Goal: Transaction & Acquisition: Complete application form

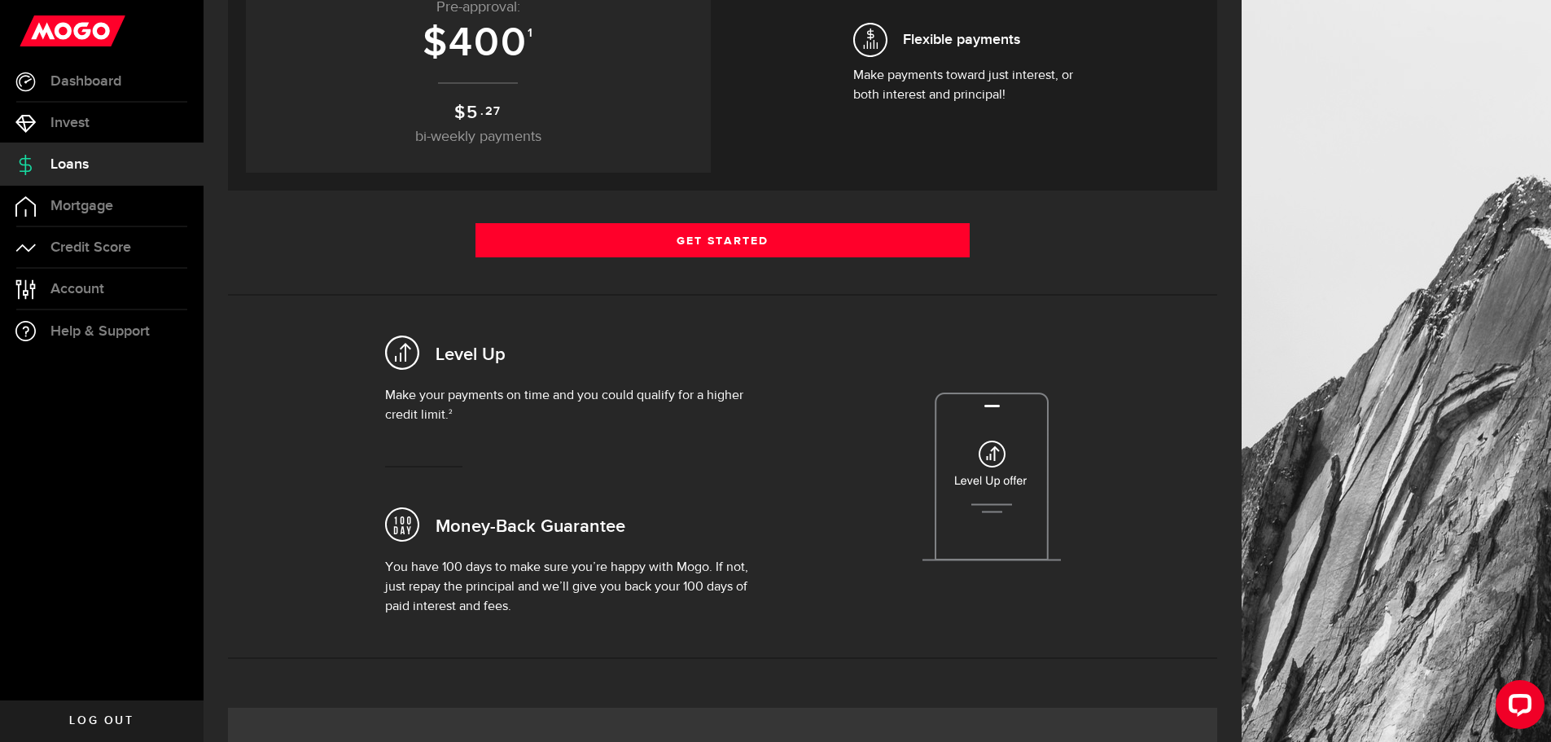
scroll to position [163, 0]
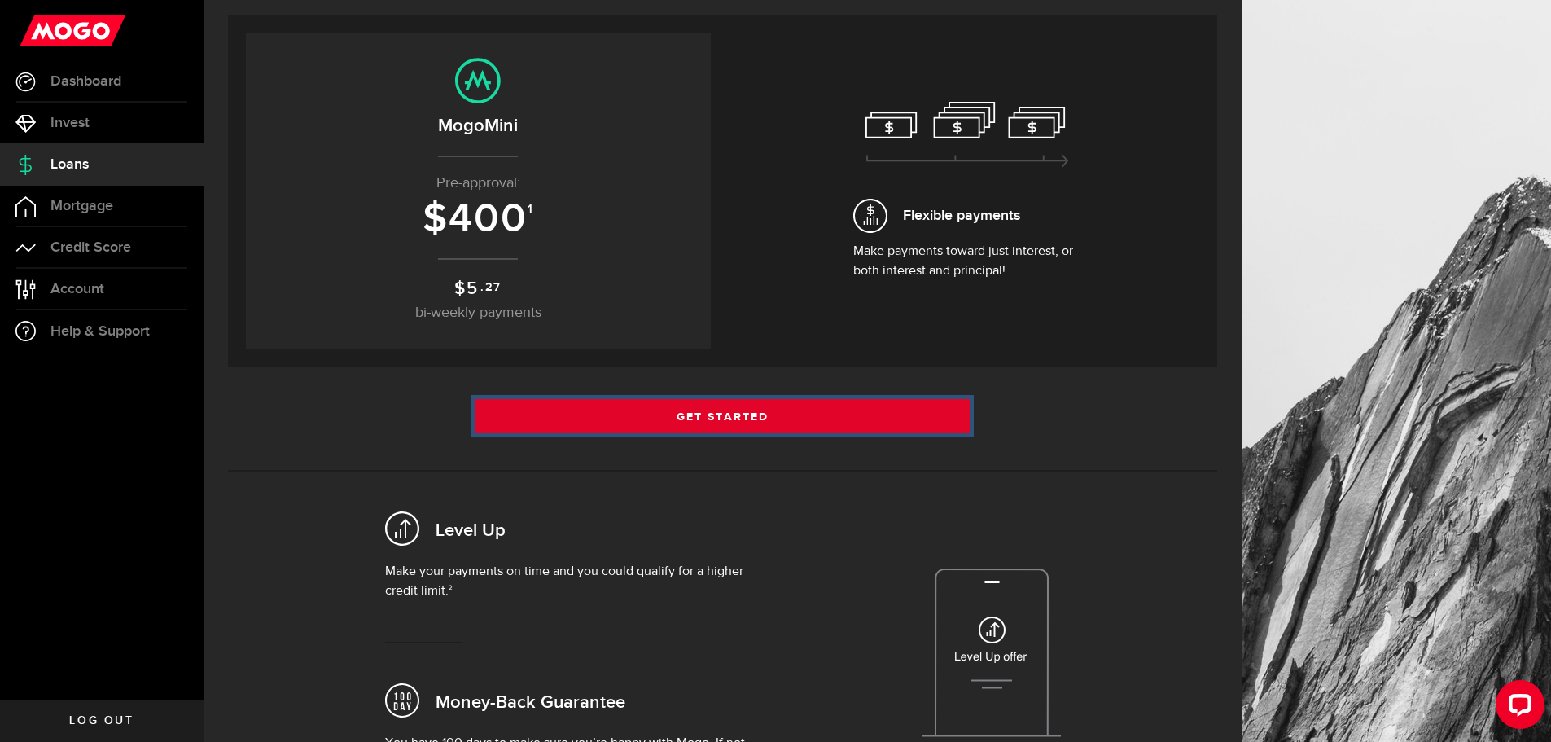
click at [606, 407] on link "Get Started" at bounding box center [722, 416] width 495 height 34
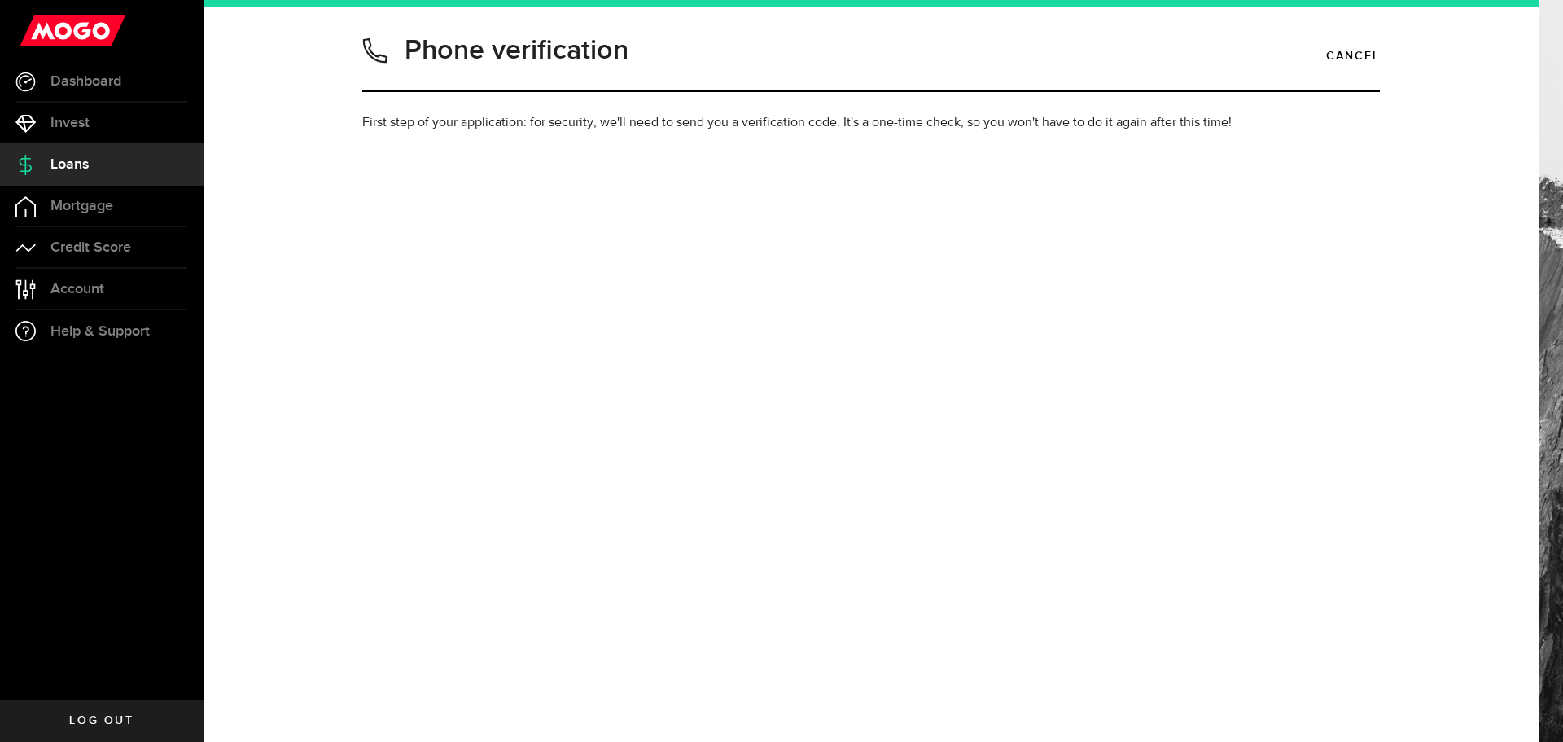
type input "6048167617"
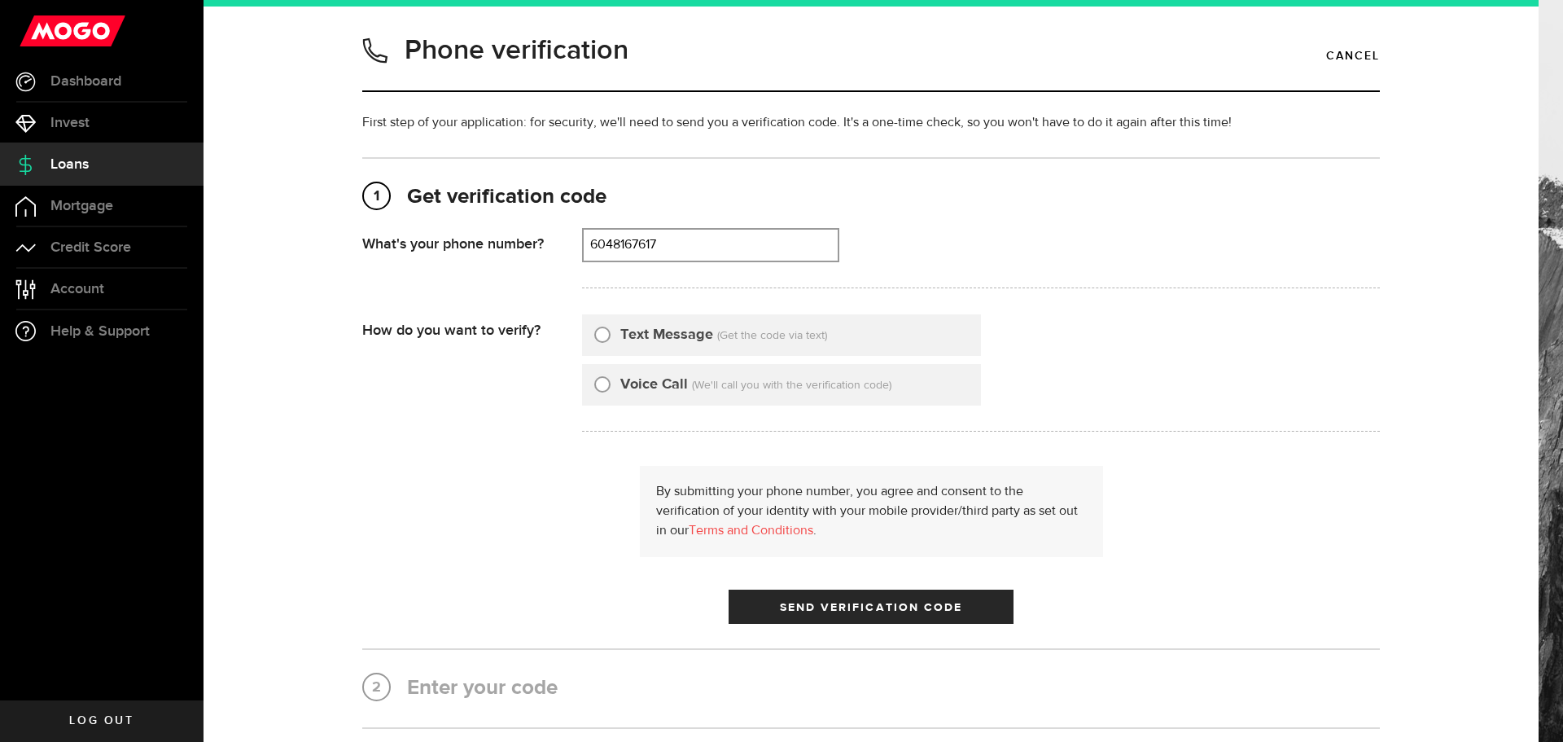
click at [598, 335] on input "Text Message" at bounding box center [602, 332] width 16 height 16
radio input "true"
click at [767, 605] on button "Send Verification Code" at bounding box center [871, 606] width 285 height 34
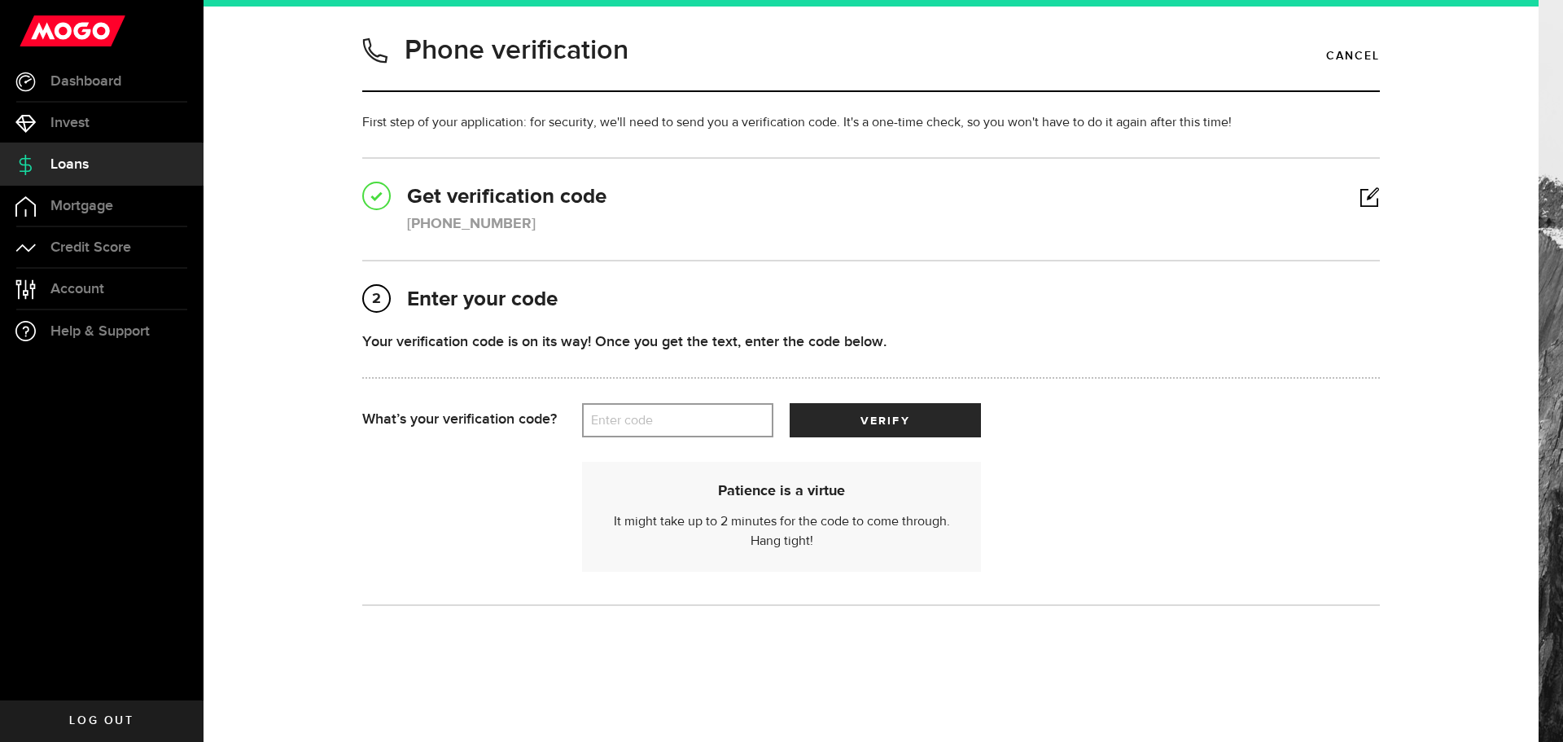
click at [607, 404] on label "Enter code" at bounding box center [677, 420] width 191 height 33
click at [607, 404] on input "Enter code" at bounding box center [677, 420] width 191 height 34
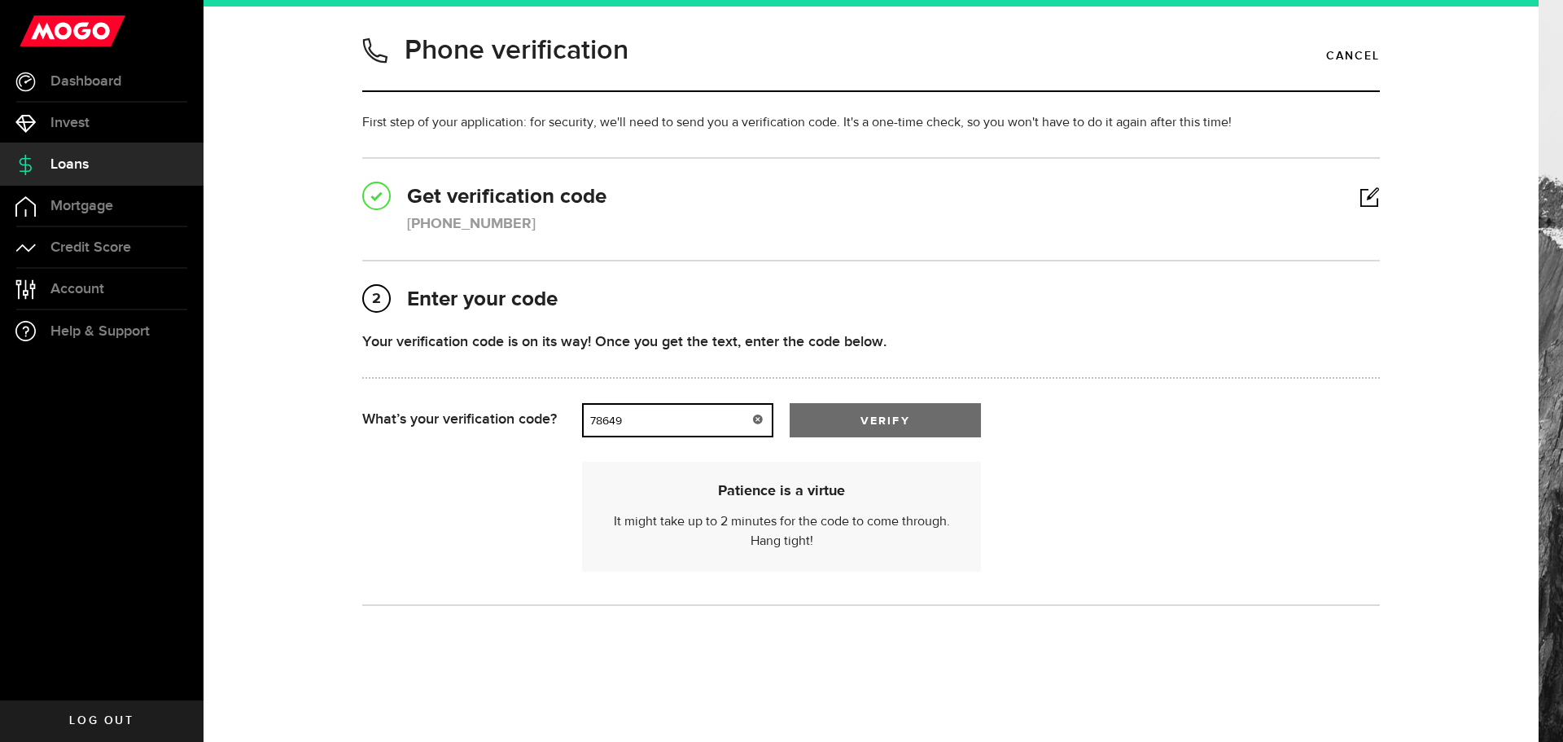
type input "78649"
click at [816, 422] on button "verify" at bounding box center [885, 420] width 191 height 34
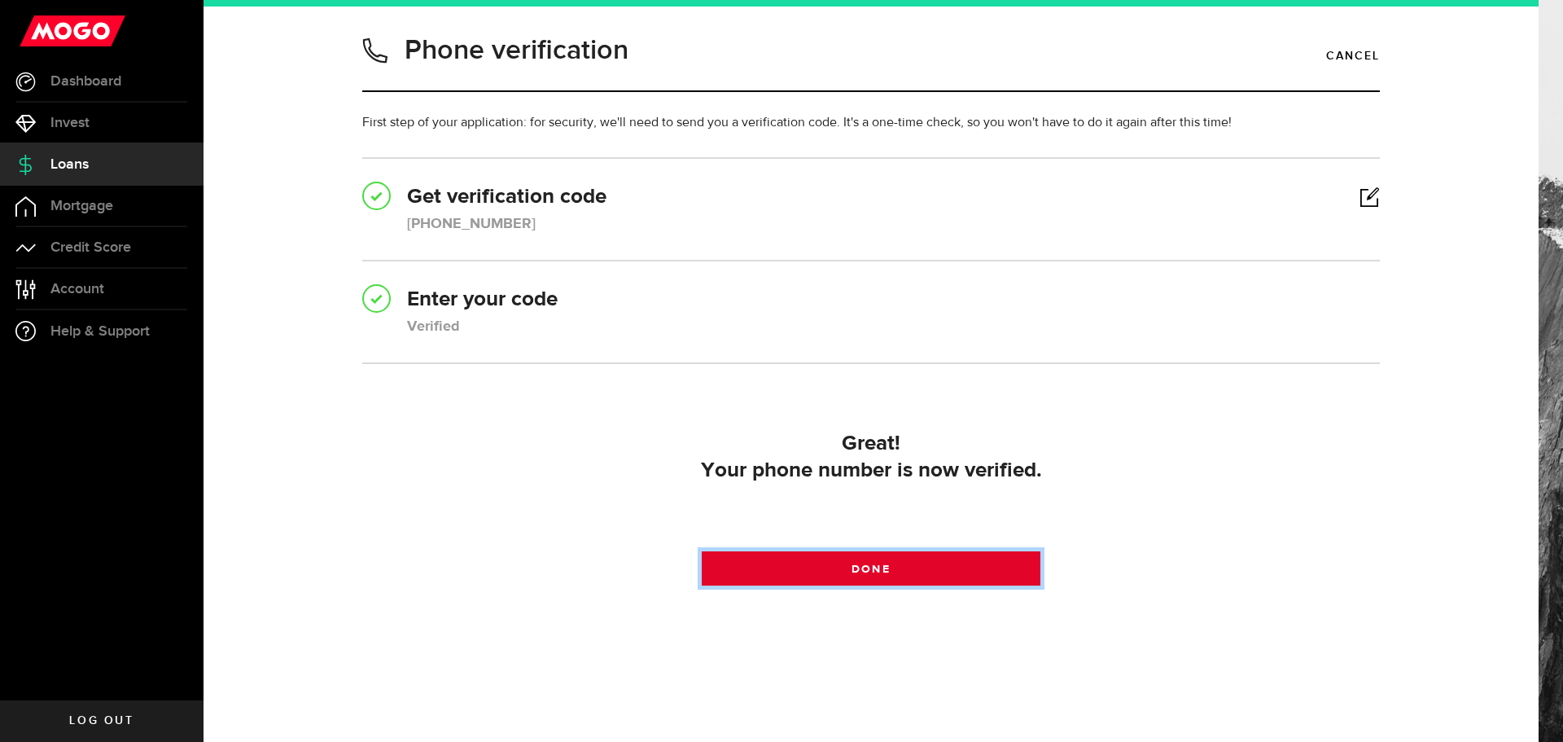
click at [900, 566] on link "Done" at bounding box center [872, 568] width 340 height 34
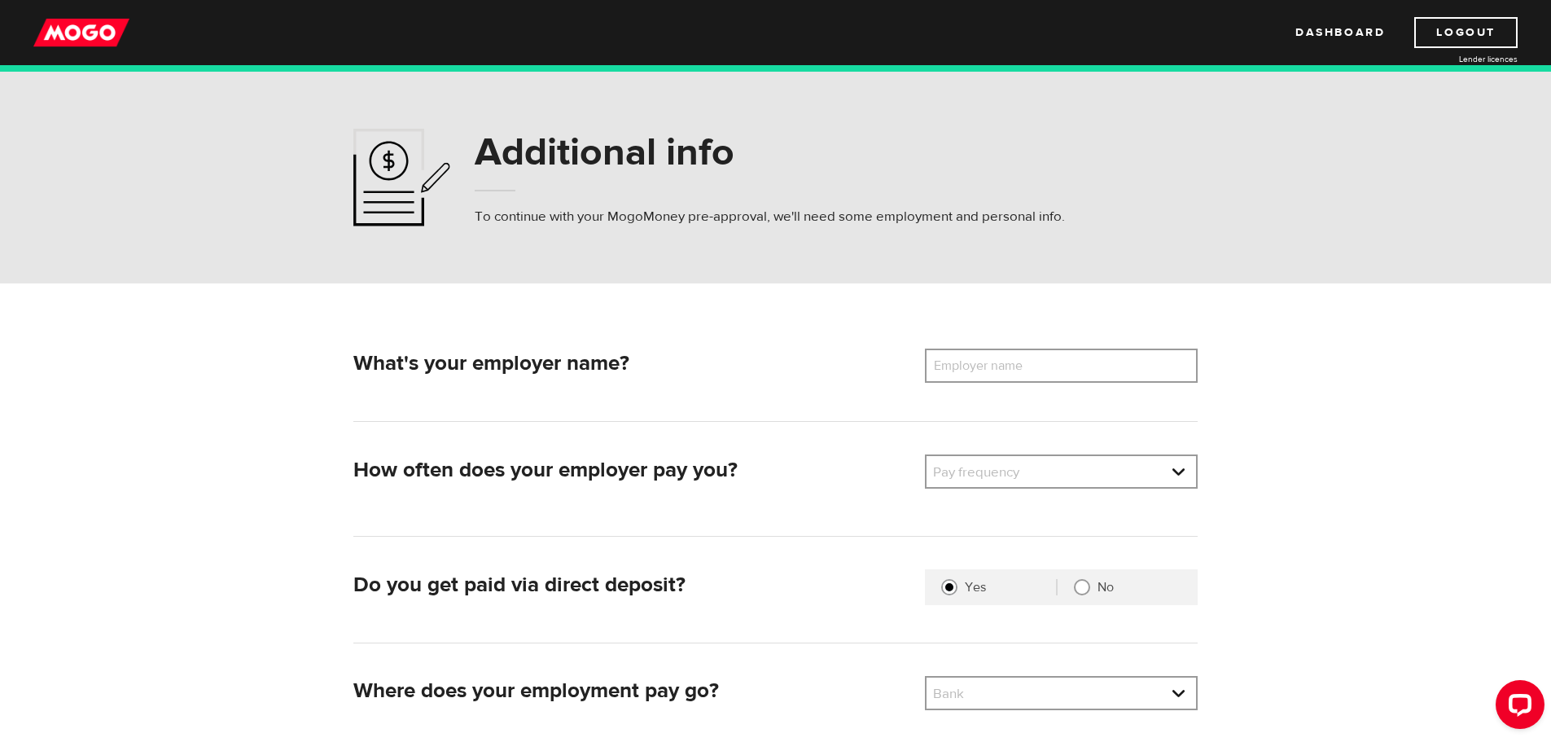
click at [987, 372] on label "Employer name" at bounding box center [990, 365] width 131 height 34
click at [987, 372] on input "Employer name" at bounding box center [1061, 365] width 273 height 34
type input "allSPACES Design"
click at [1059, 483] on link at bounding box center [1061, 471] width 269 height 31
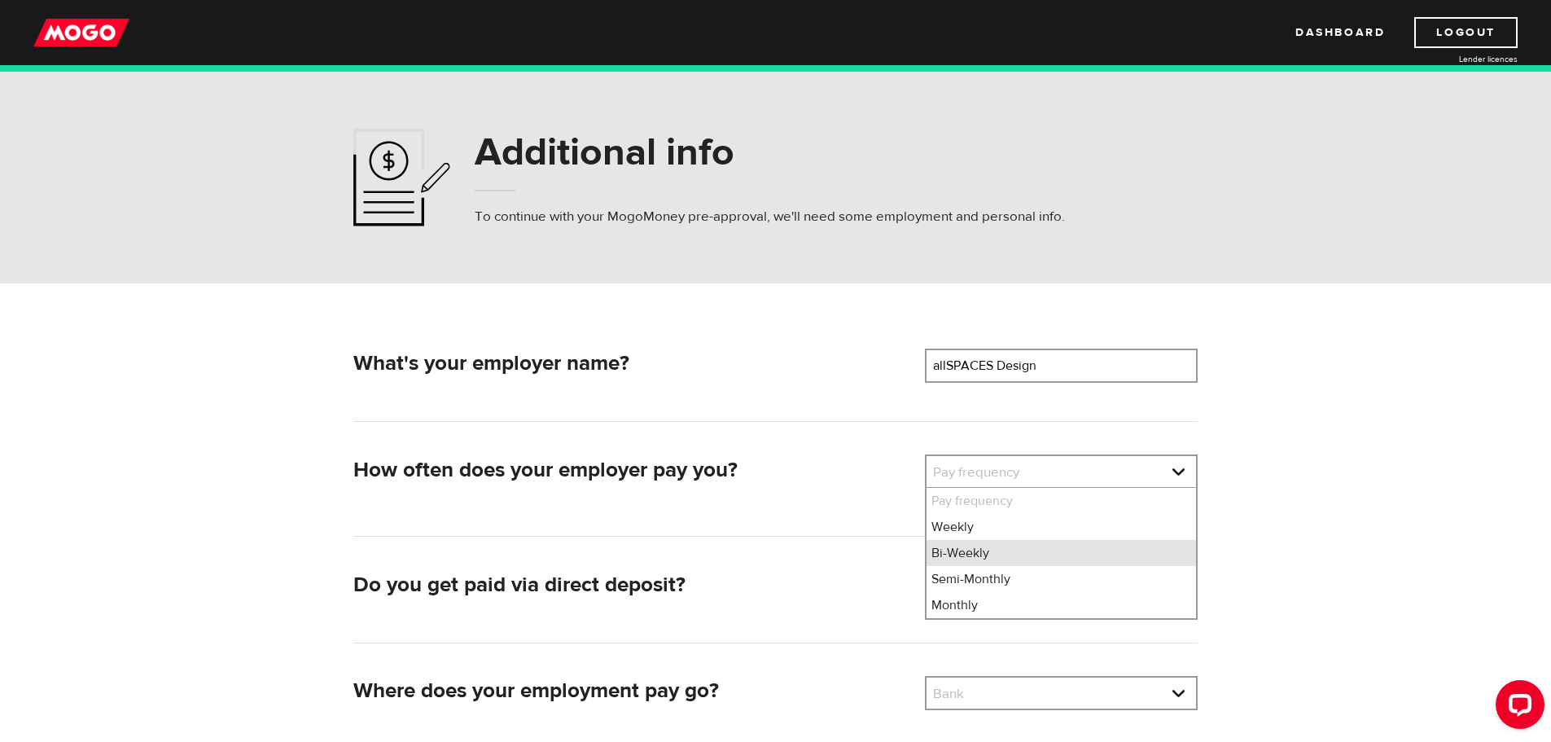
click at [1014, 545] on li "Bi-Weekly" at bounding box center [1061, 553] width 269 height 26
select select "2"
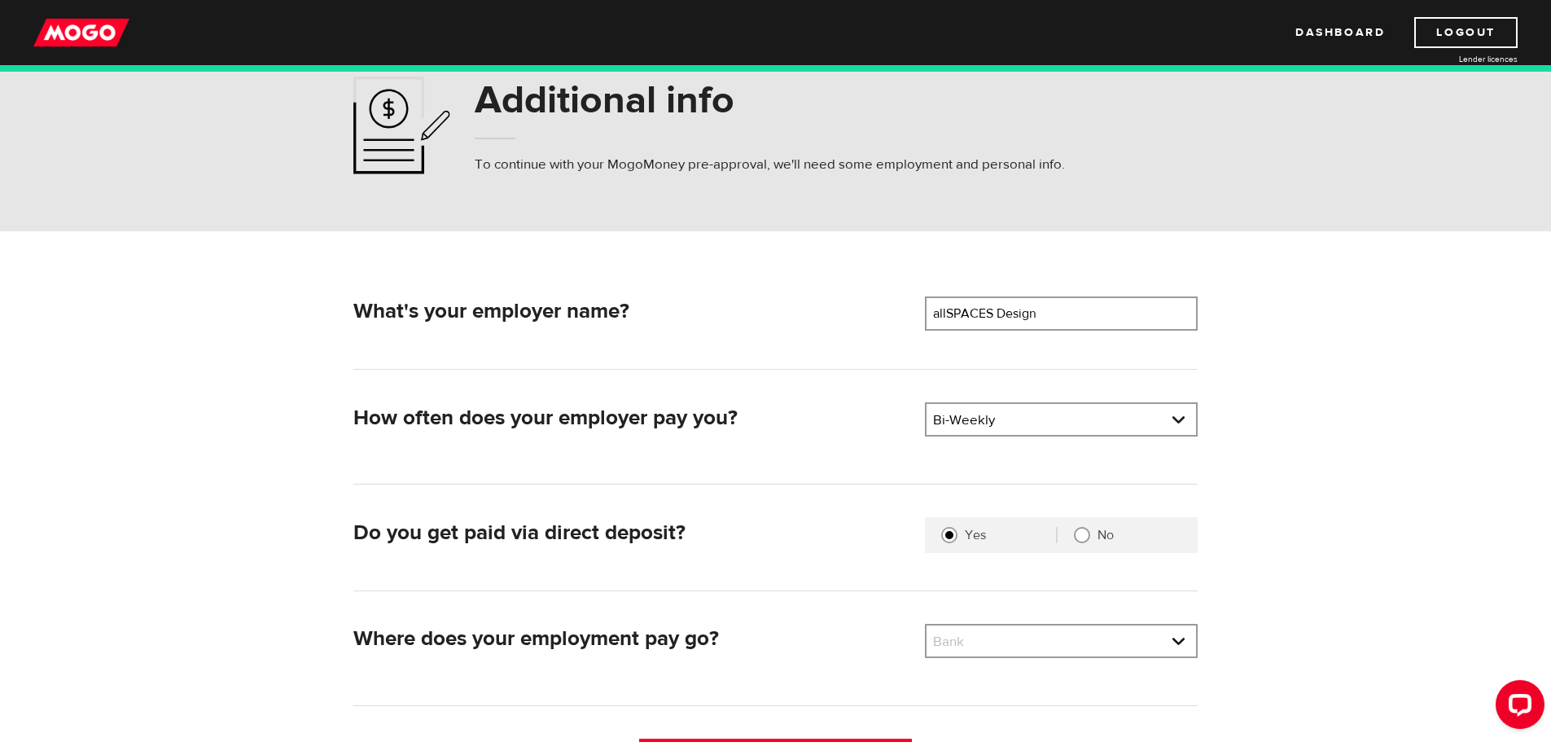
scroll to position [81, 0]
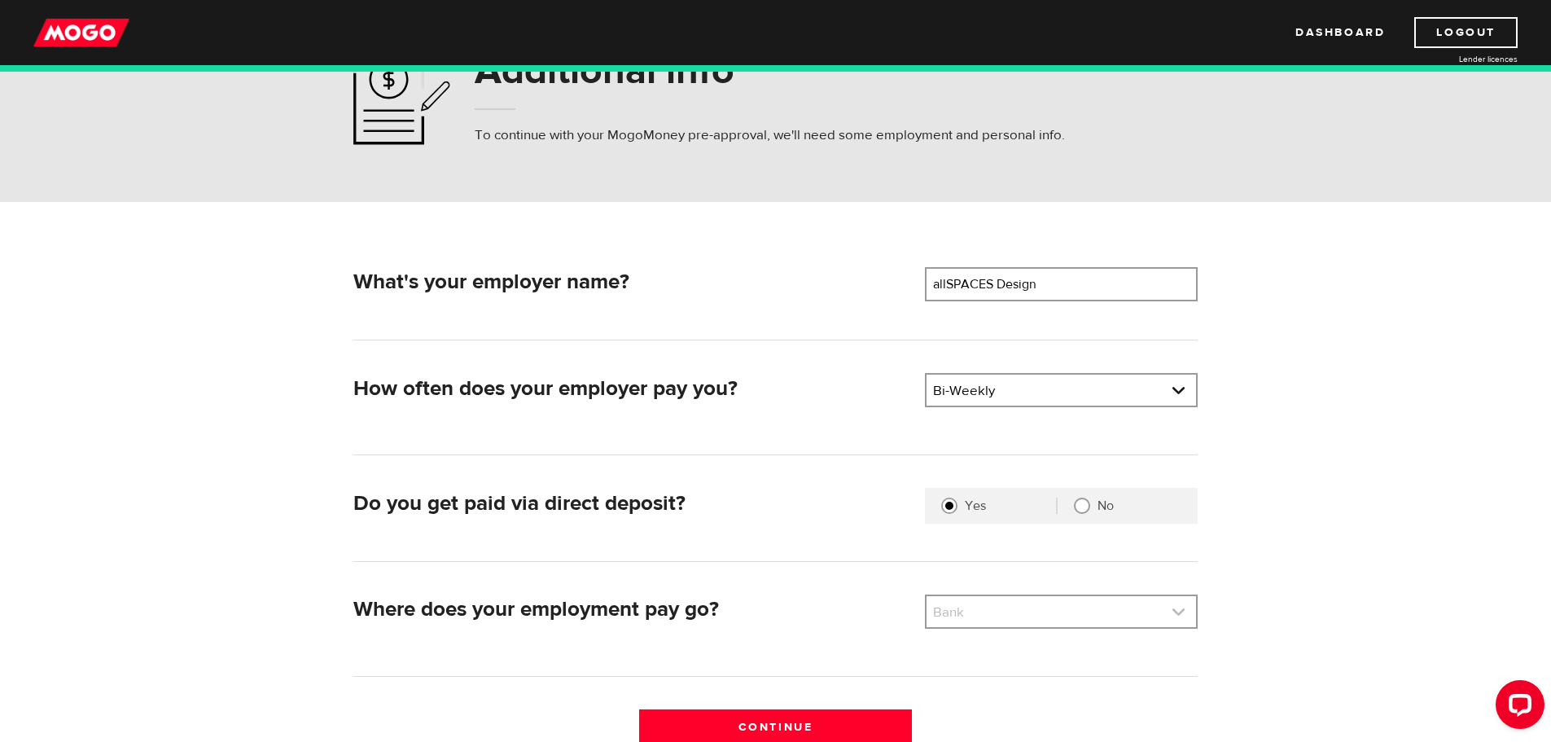
click at [961, 616] on link at bounding box center [1061, 611] width 269 height 31
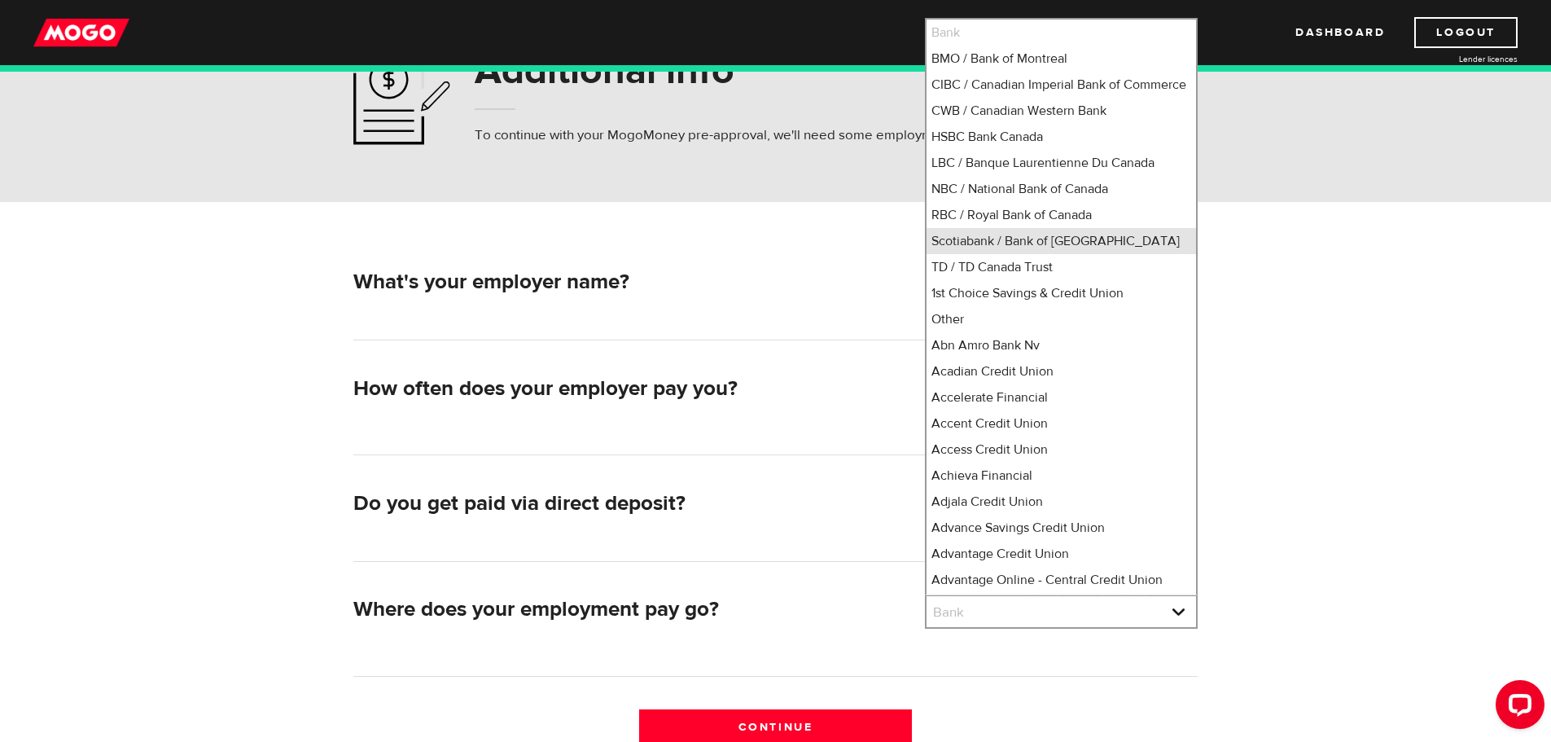
click at [1010, 254] on li "Scotiabank / Bank of Nova Scotia" at bounding box center [1061, 241] width 269 height 26
select select "2"
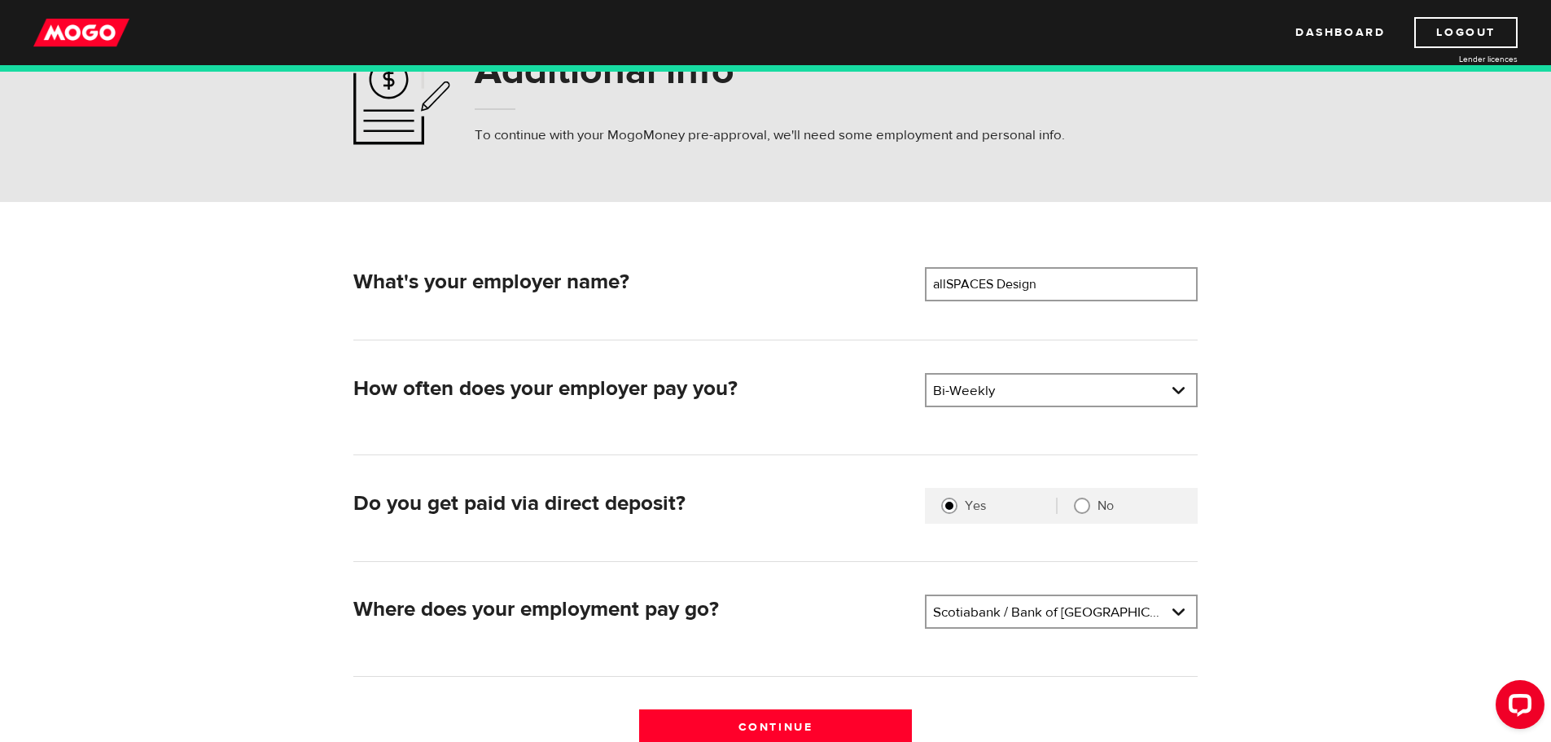
scroll to position [163, 0]
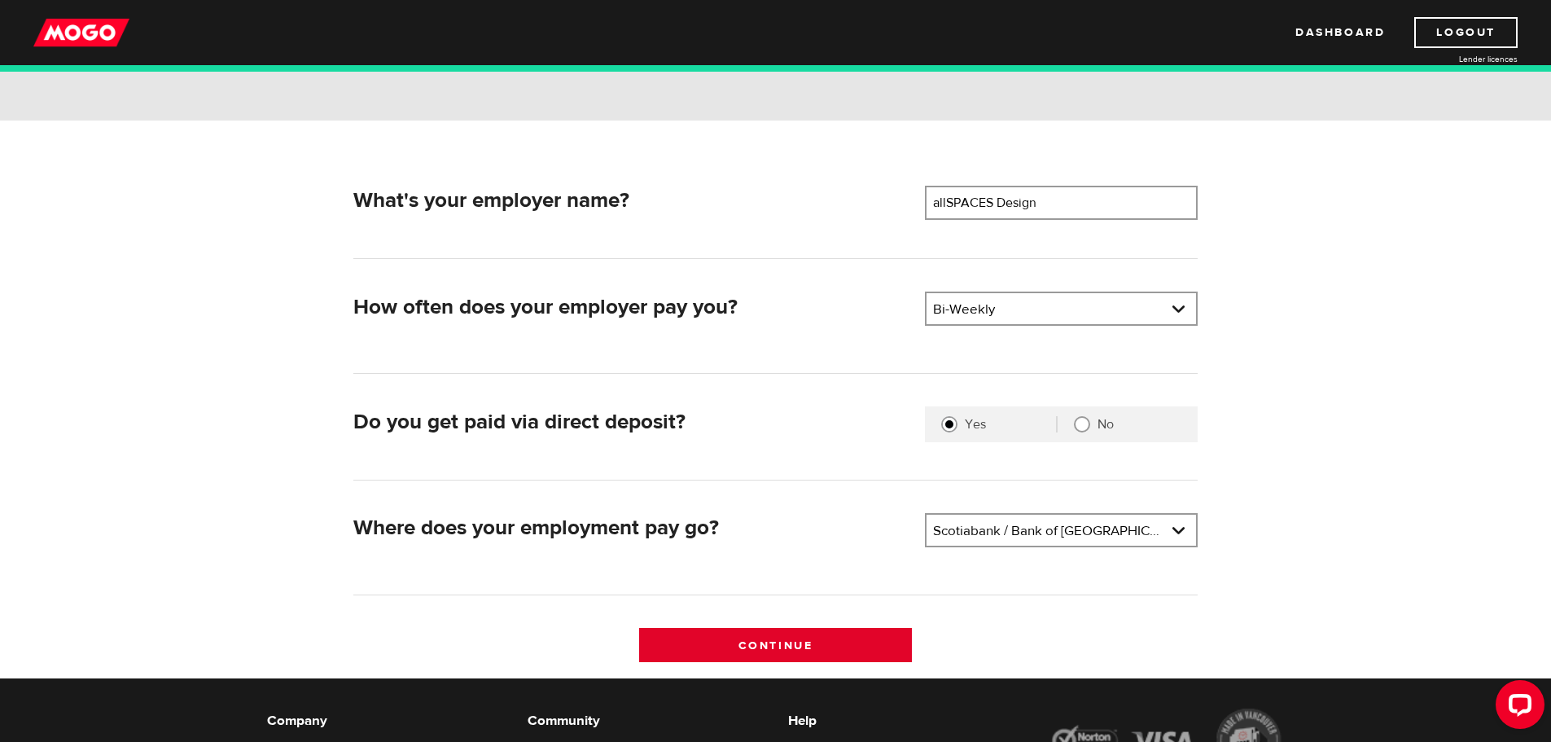
click at [827, 638] on input "Continue" at bounding box center [775, 645] width 273 height 34
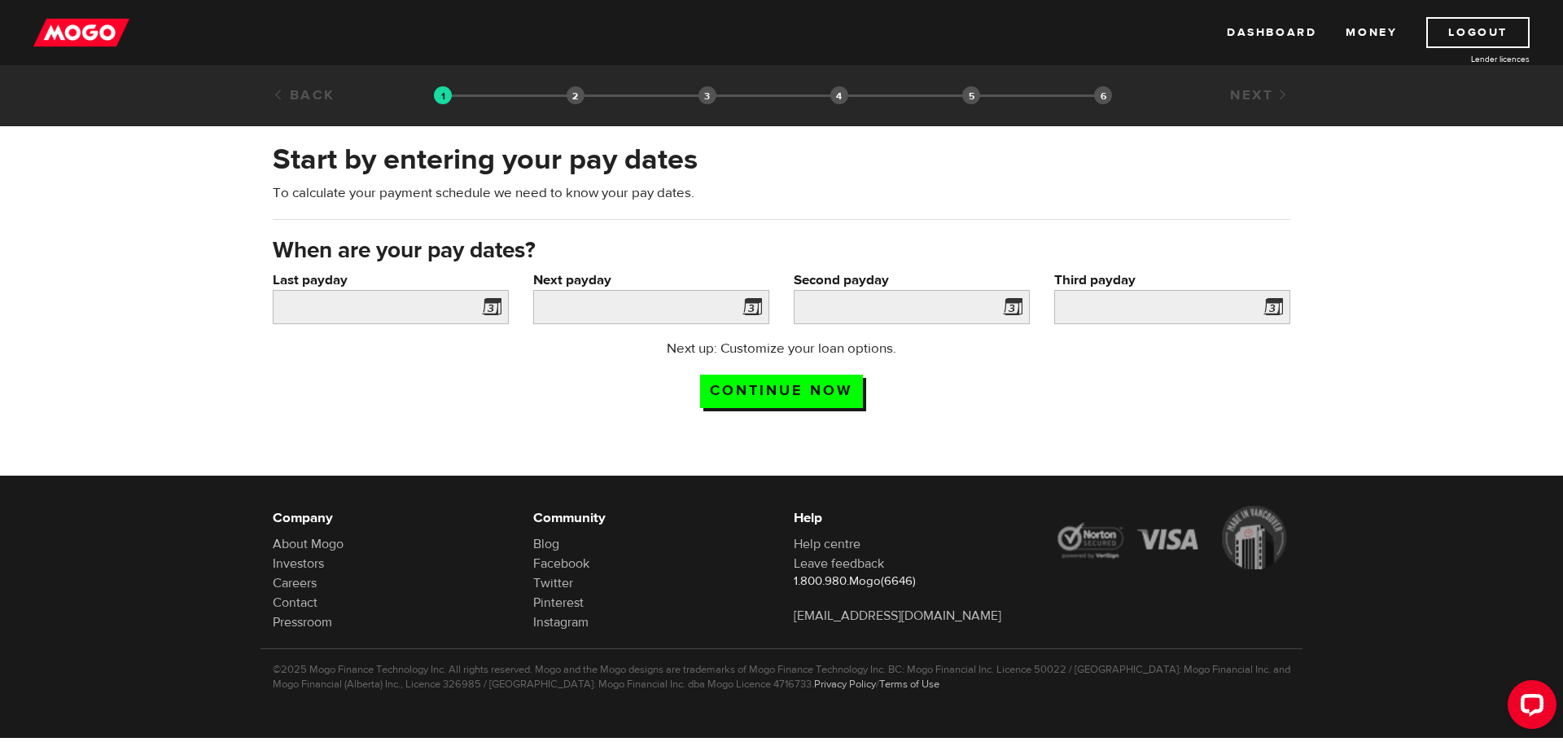
click at [498, 305] on span at bounding box center [488, 309] width 24 height 26
click at [466, 297] on input "Last payday" at bounding box center [391, 307] width 236 height 34
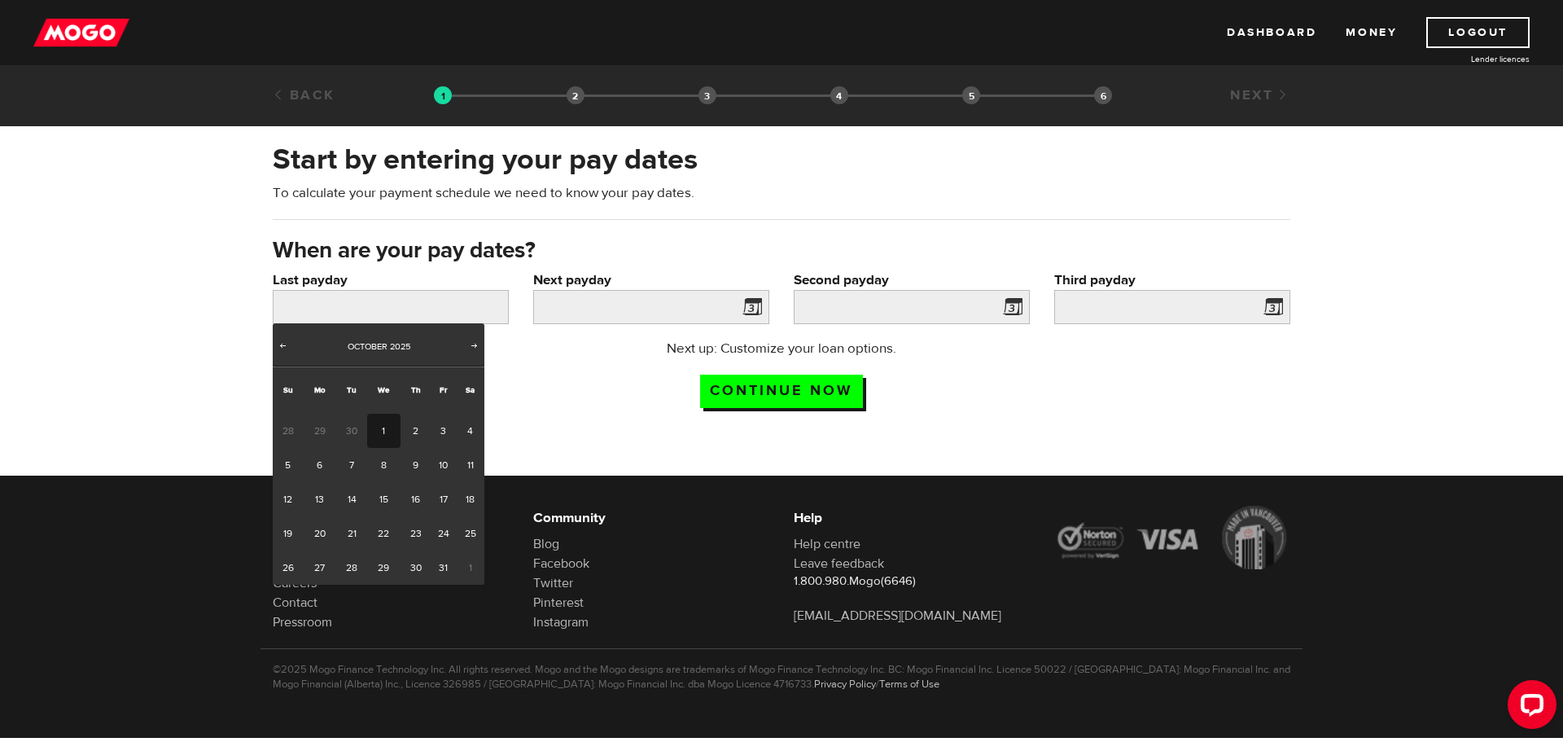
click at [386, 430] on link "1" at bounding box center [383, 431] width 33 height 34
type input "2025/10/01"
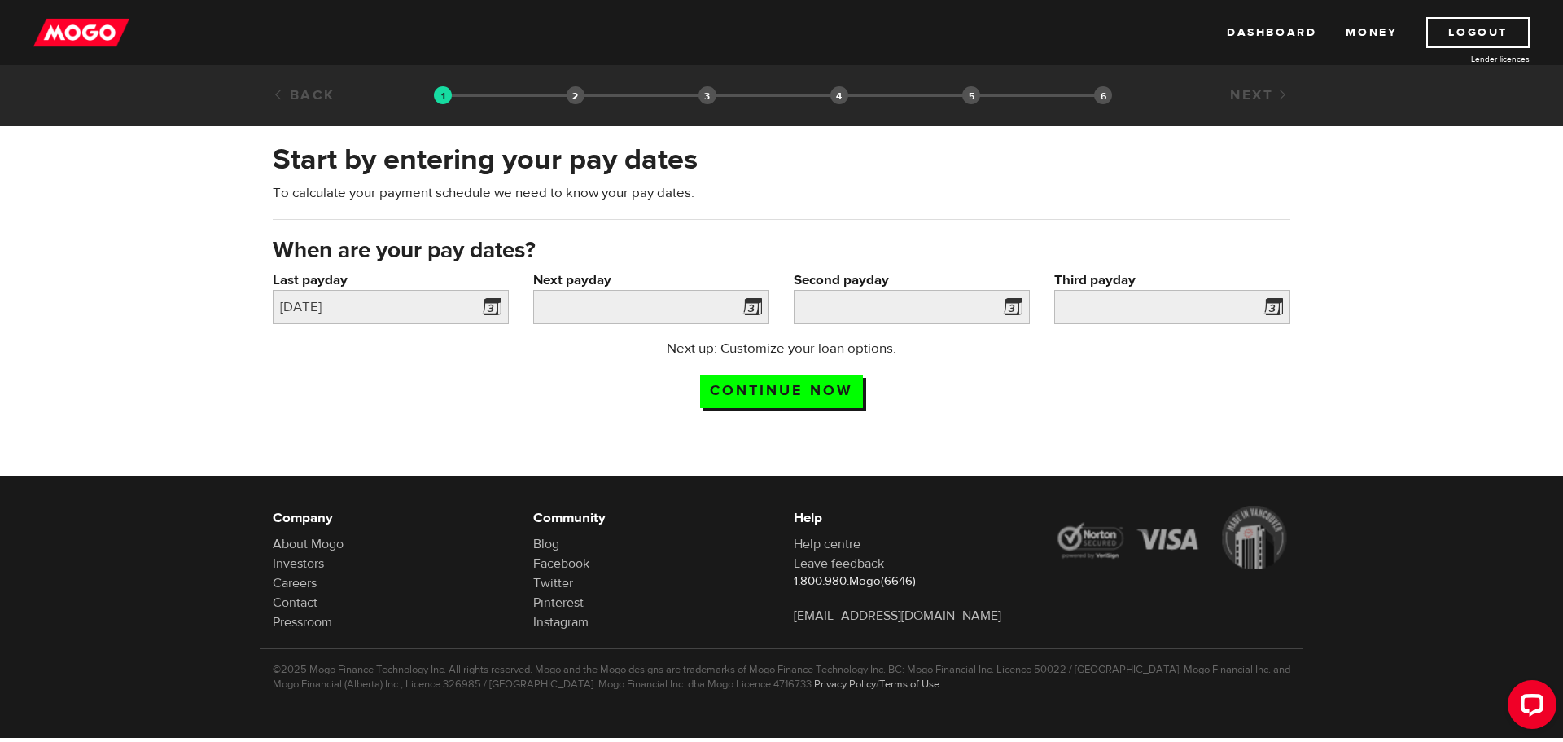
click at [750, 309] on span at bounding box center [749, 309] width 24 height 26
click at [690, 302] on input "Next payday" at bounding box center [651, 307] width 236 height 34
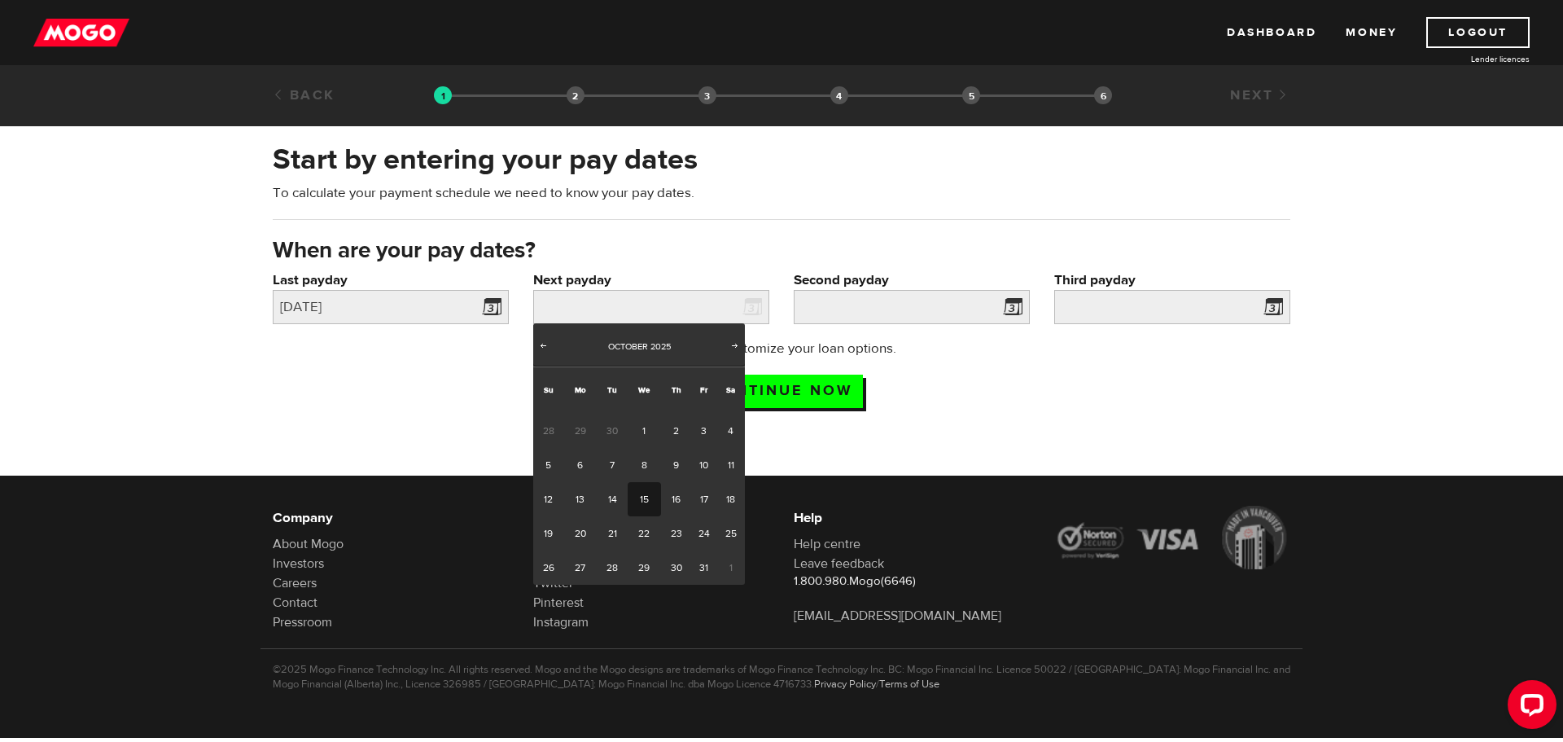
click at [643, 495] on link "15" at bounding box center [644, 499] width 33 height 34
type input "2025/10/15"
type input "2025/10/29"
type input "2025/11/12"
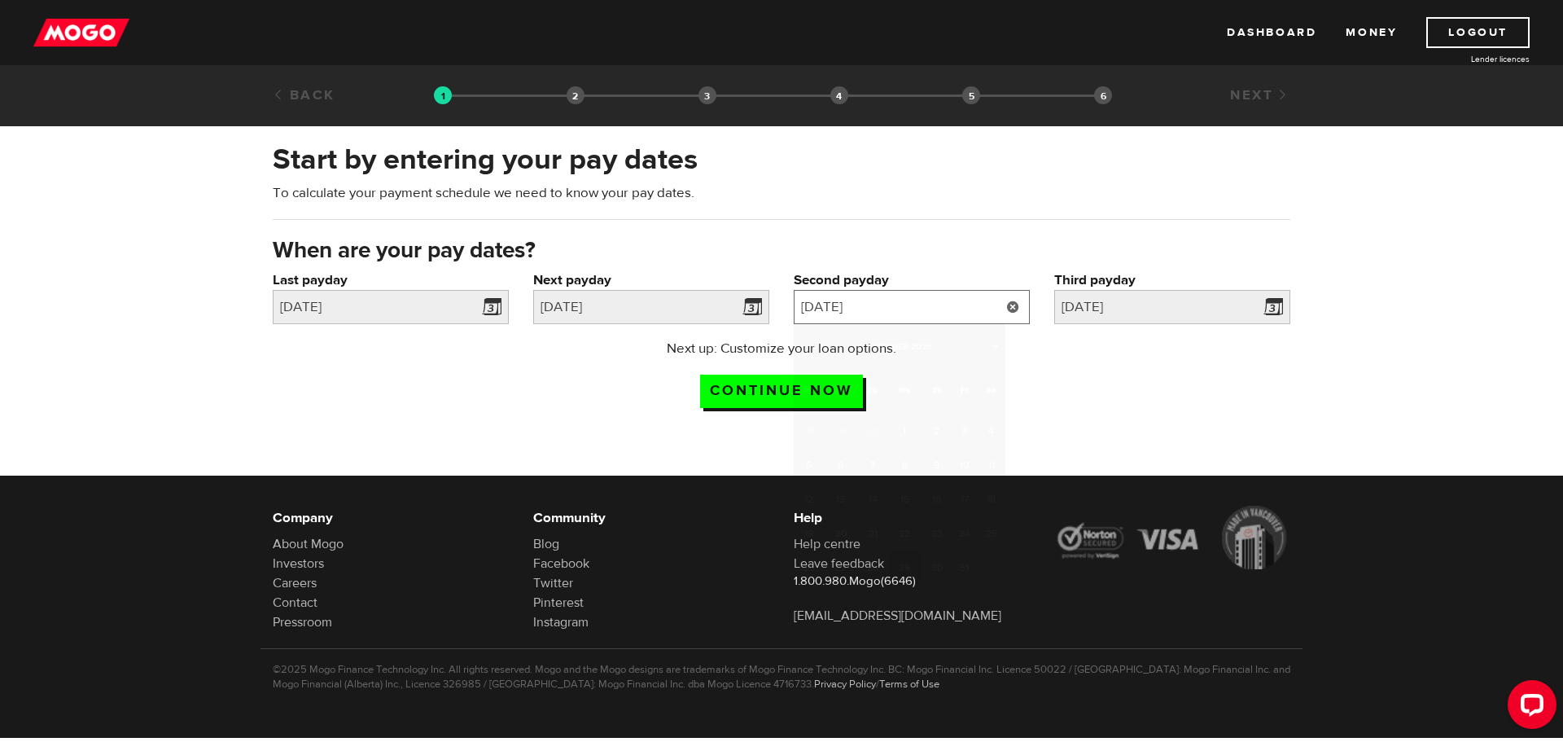
click at [948, 309] on input "2025/10/29" at bounding box center [912, 307] width 236 height 34
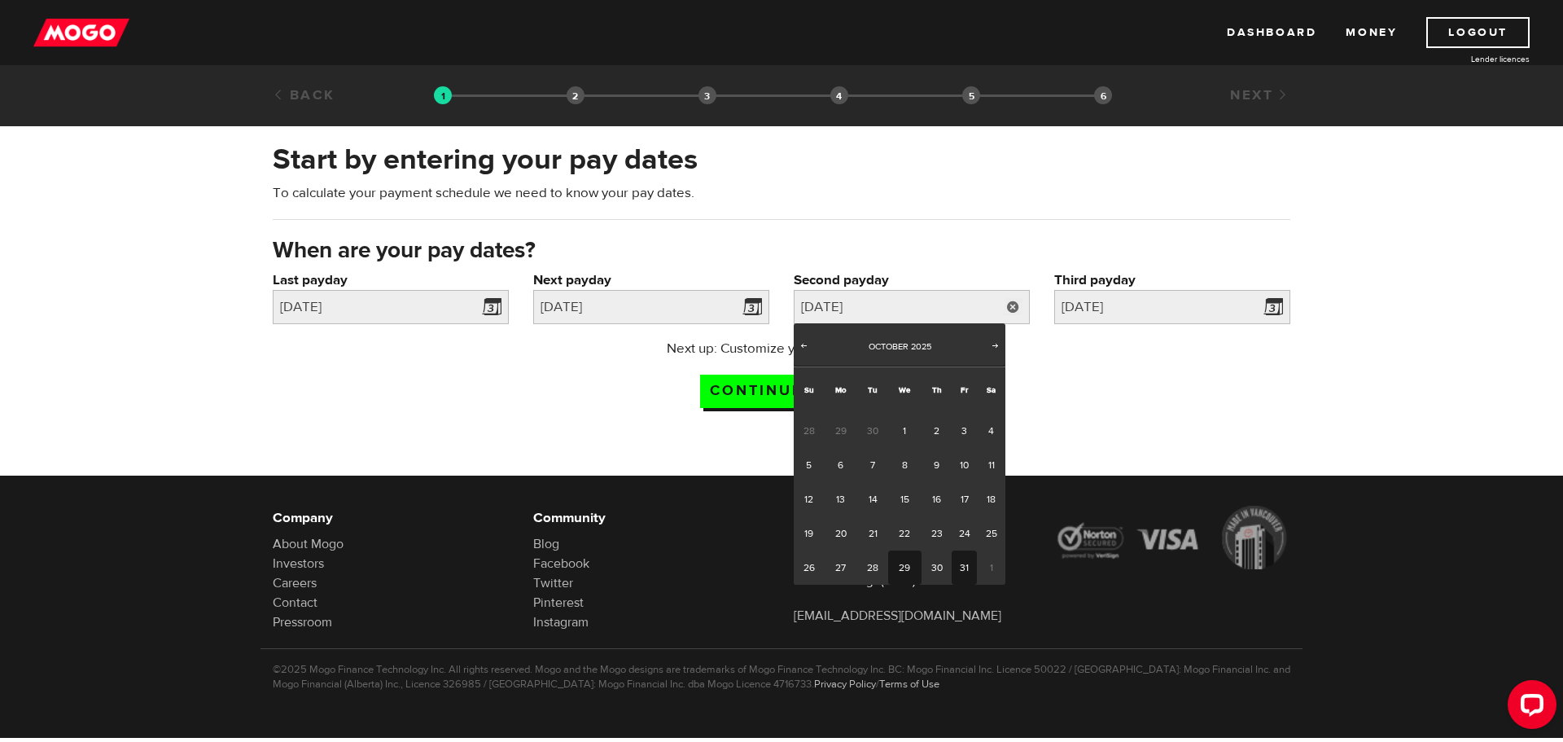
click at [959, 571] on link "31" at bounding box center [964, 567] width 25 height 34
type input "2025/10/31"
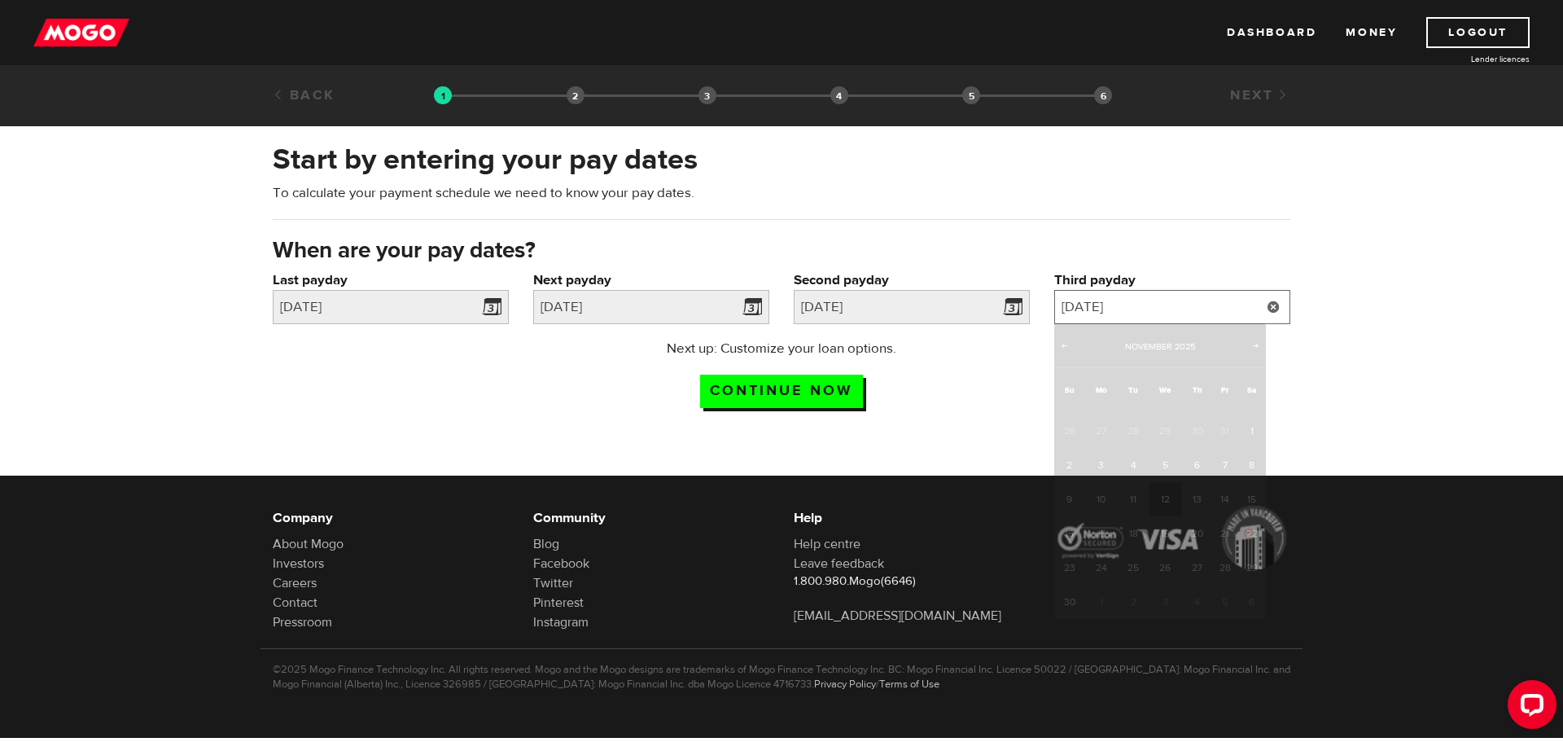
click at [1168, 310] on input "2025/11/12" at bounding box center [1172, 307] width 236 height 34
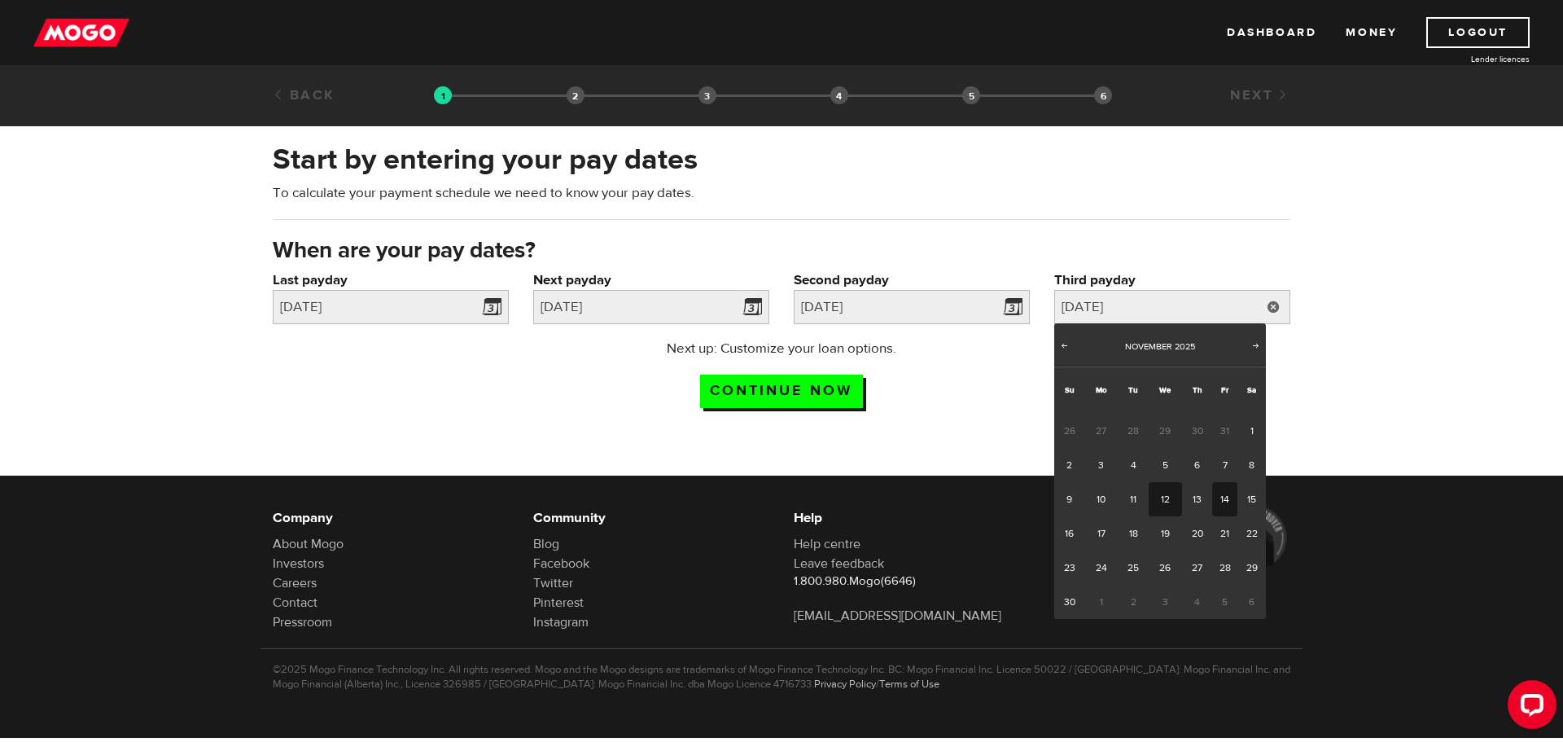
click at [1224, 497] on link "14" at bounding box center [1224, 499] width 25 height 34
type input "2025/11/14"
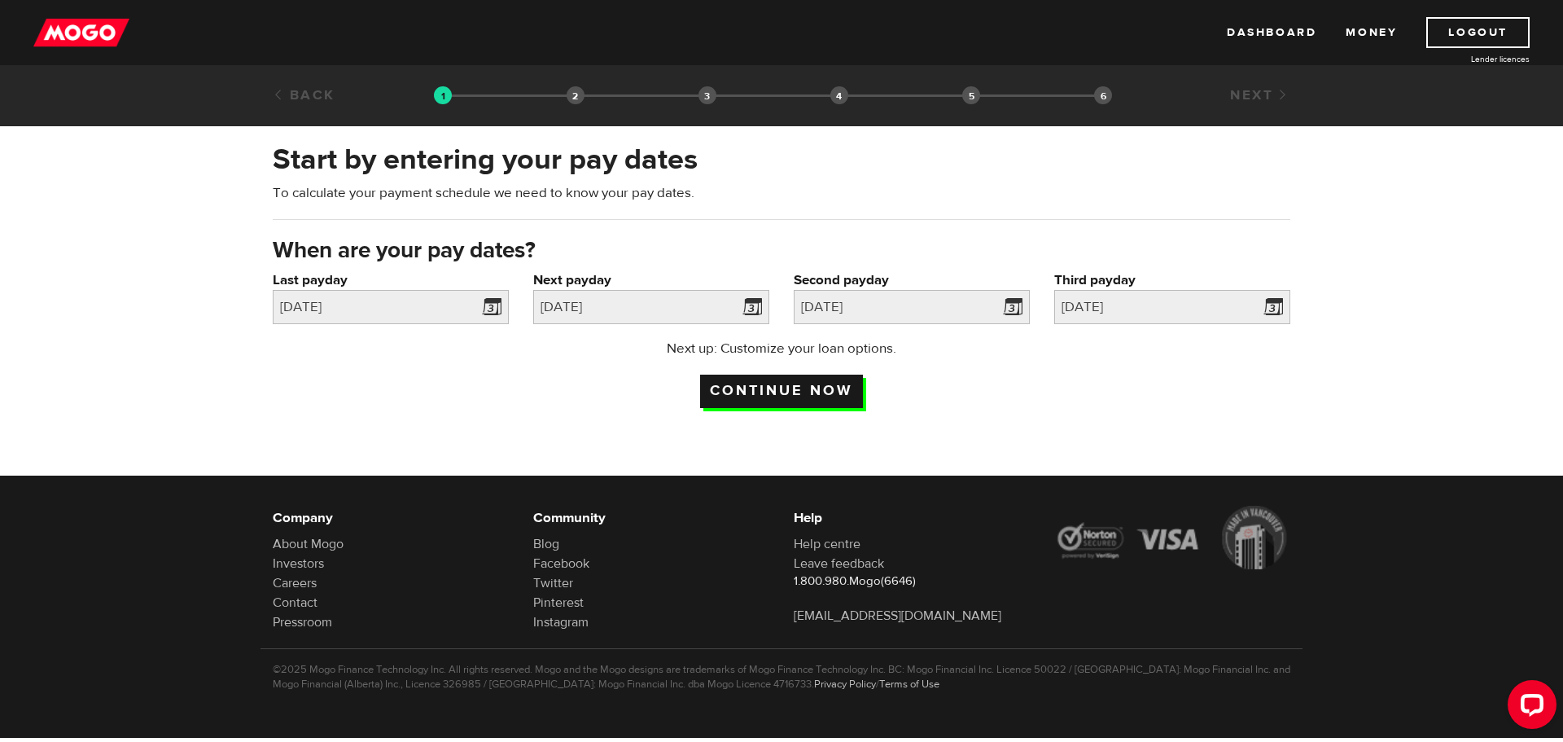
click at [785, 392] on input "Continue now" at bounding box center [781, 391] width 163 height 33
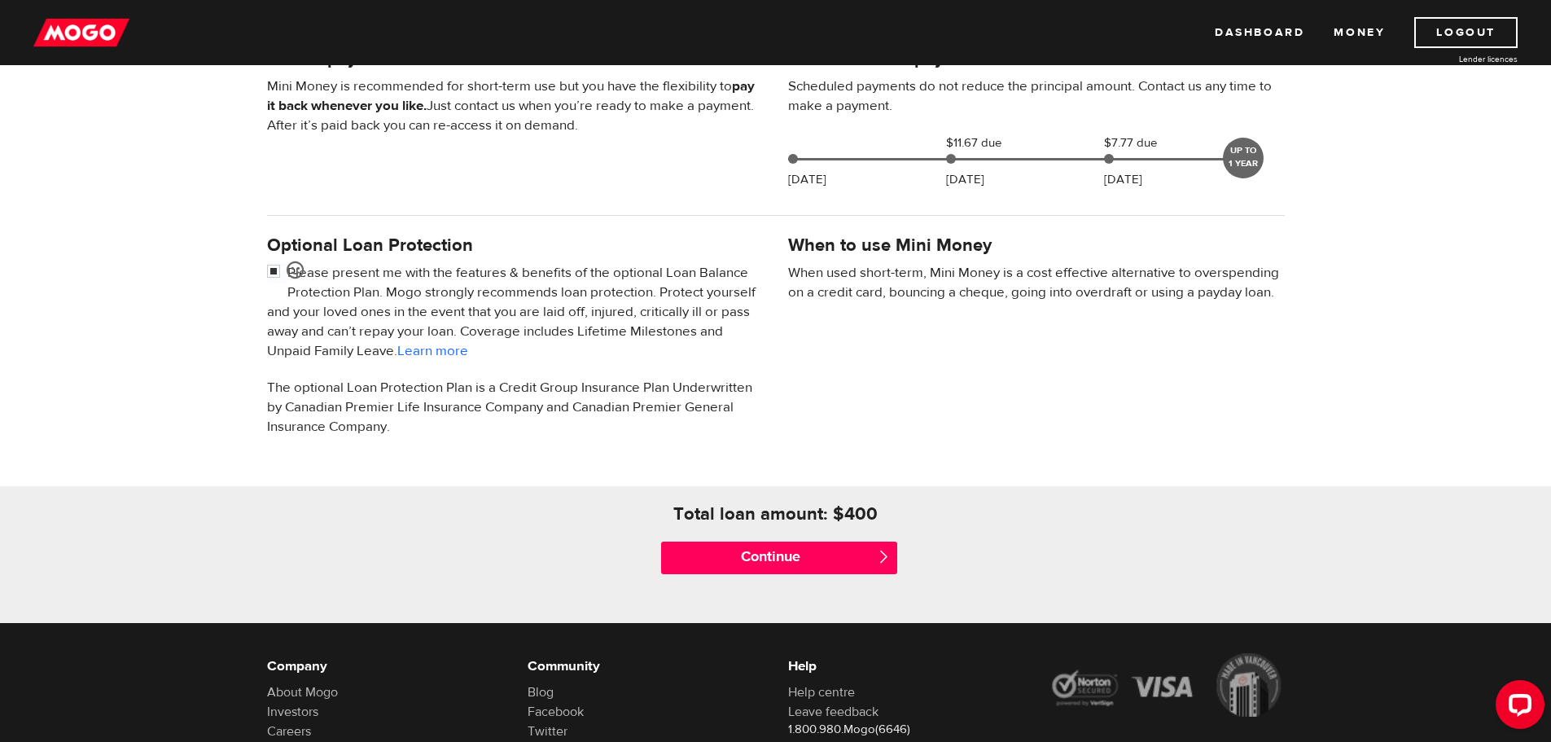
scroll to position [407, 0]
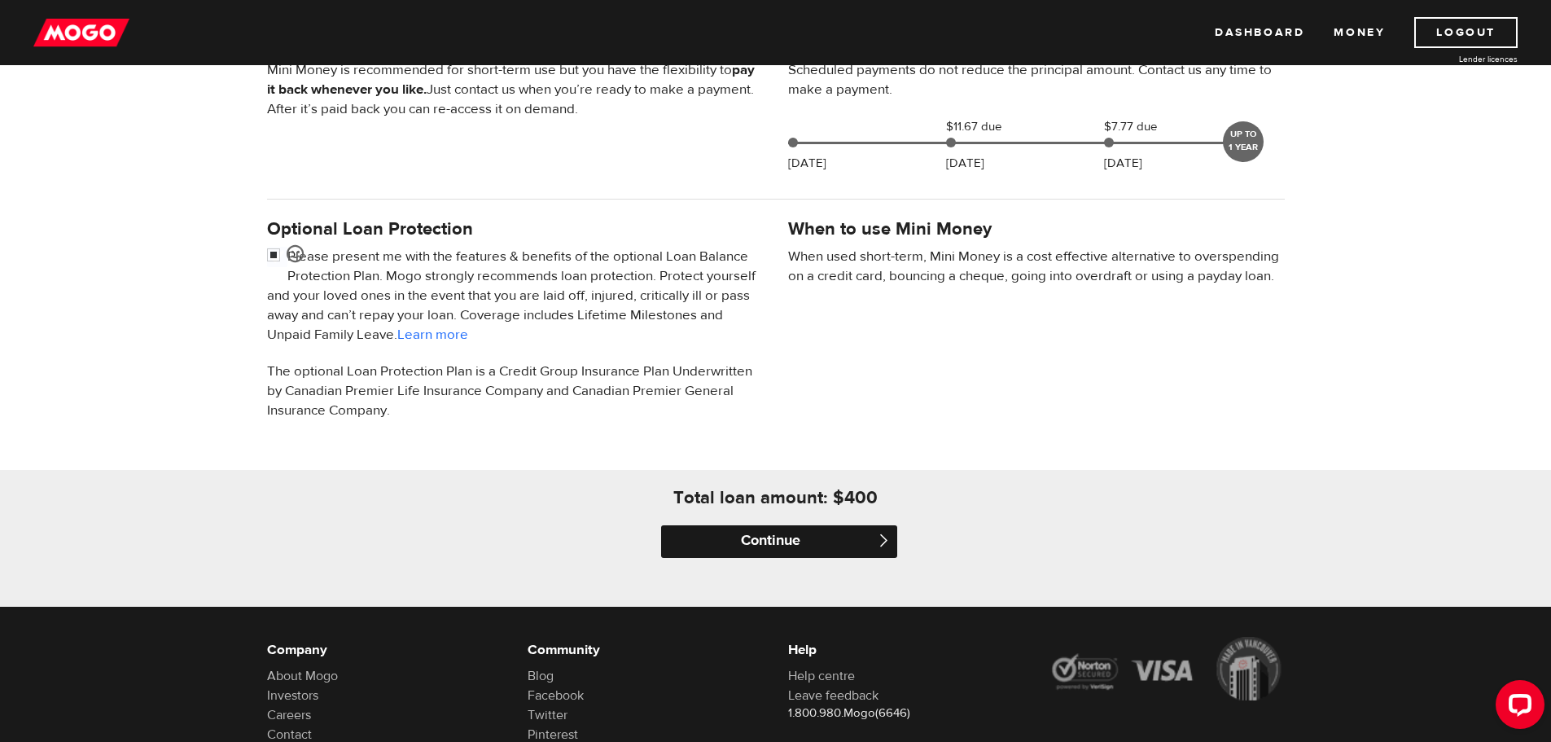
click at [788, 543] on input "Continue" at bounding box center [779, 541] width 236 height 33
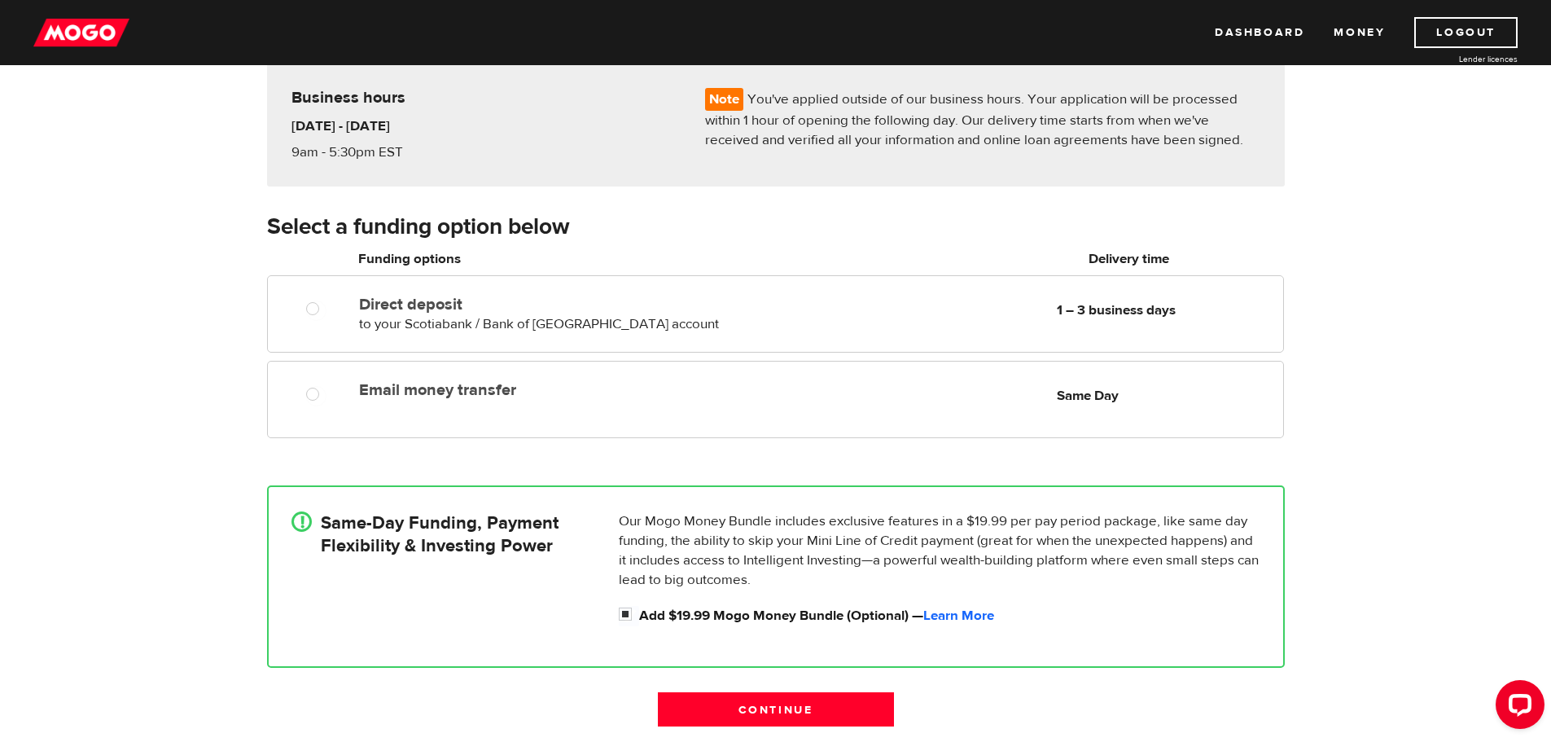
scroll to position [163, 0]
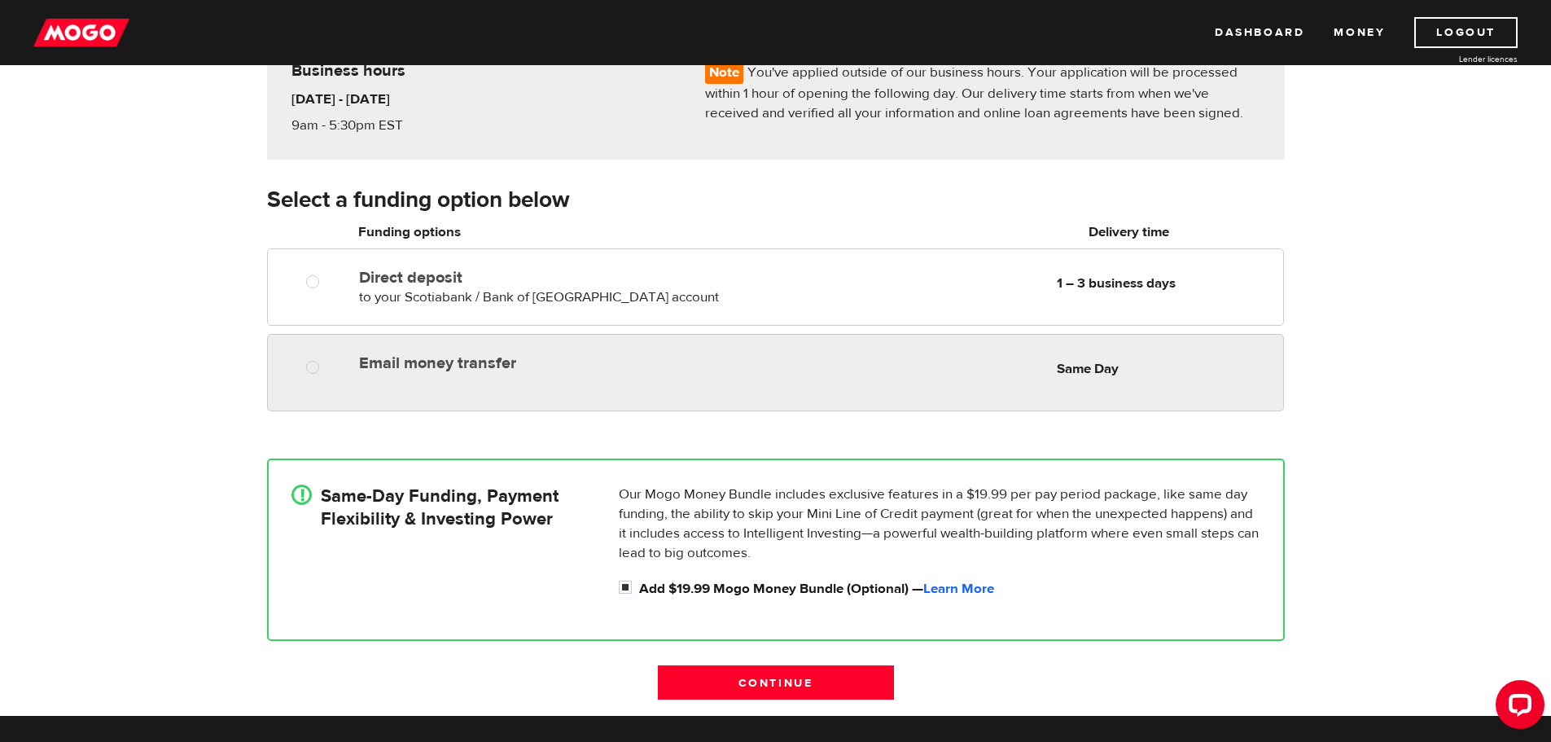
radio input "true"
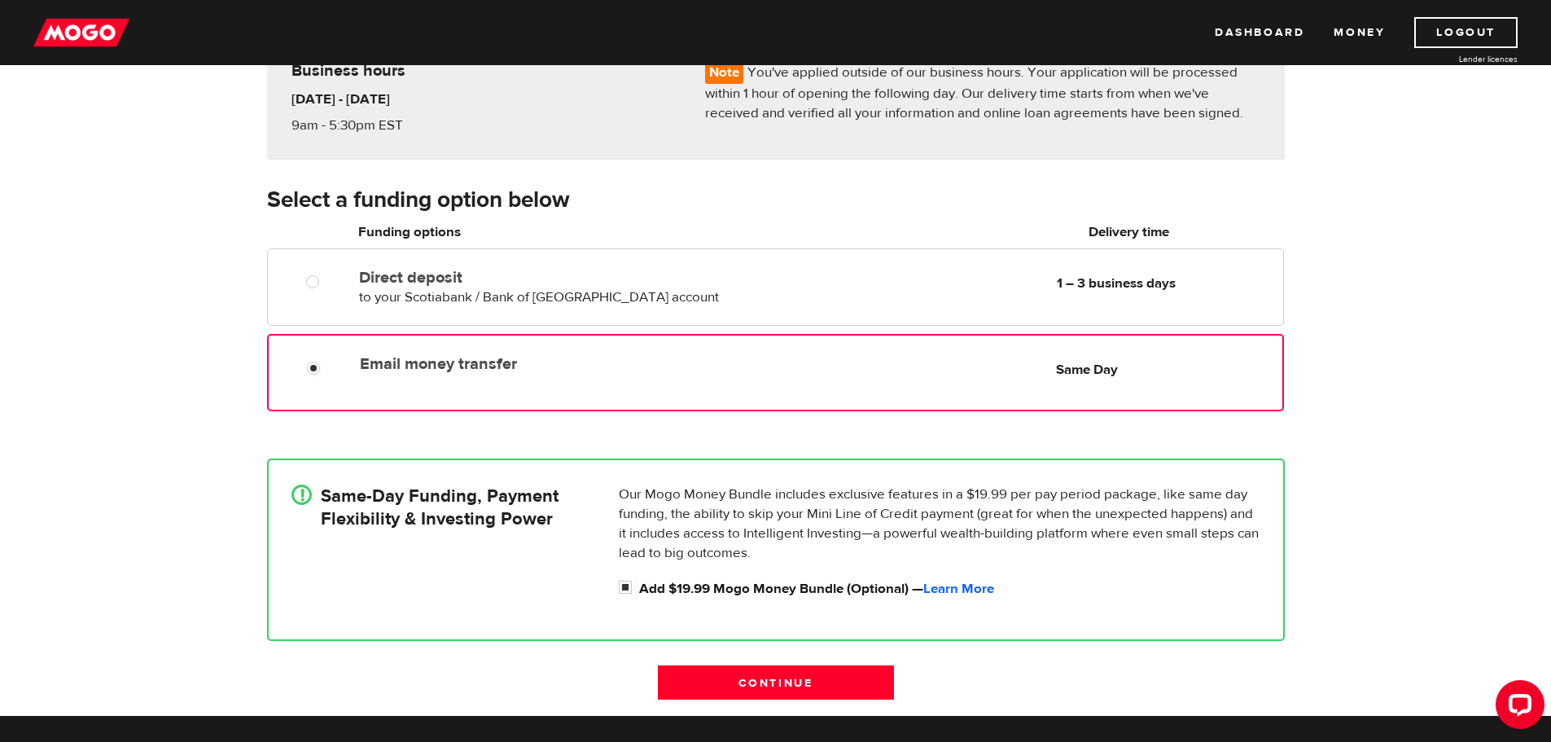
click at [335, 361] on div at bounding box center [319, 370] width 98 height 20
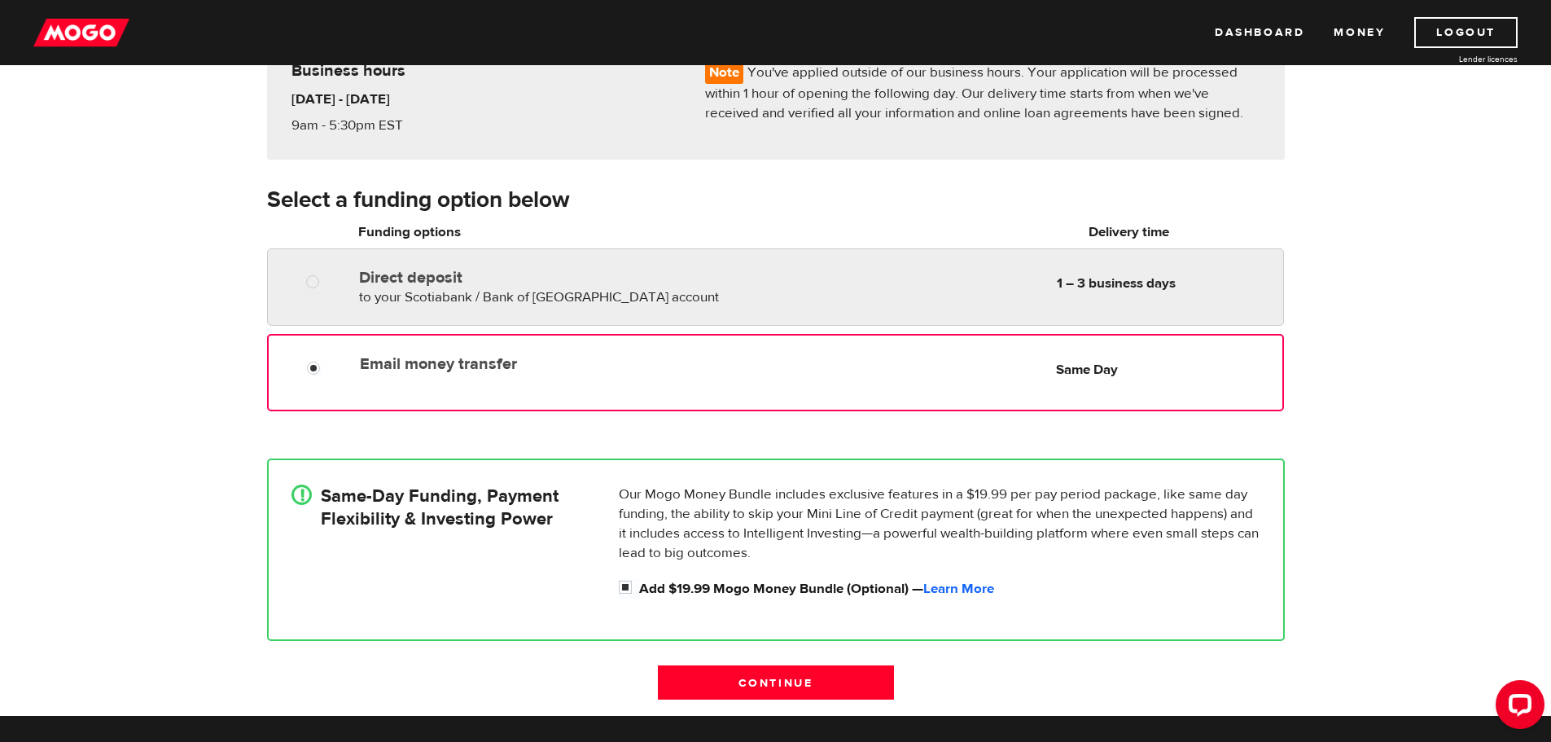
radio input "true"
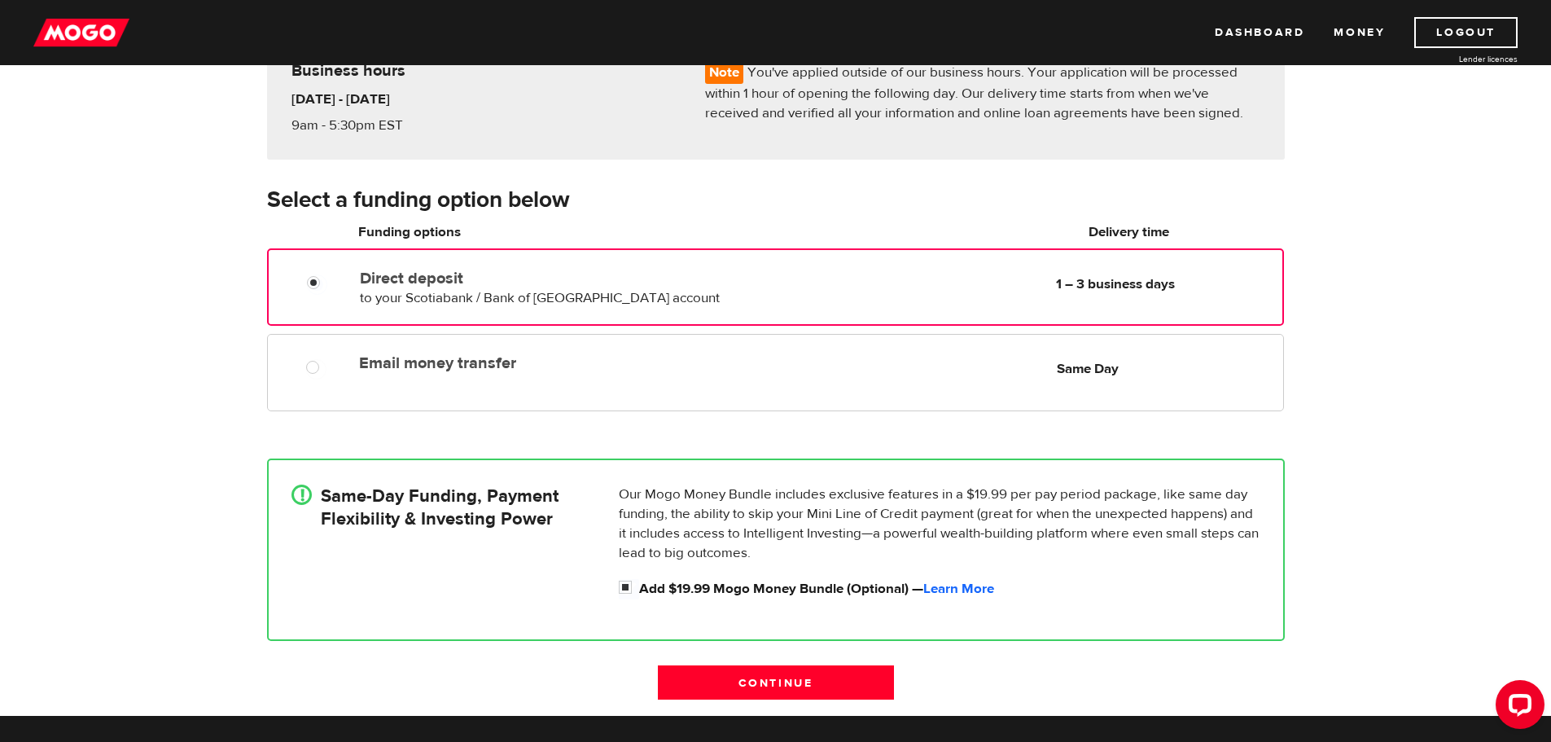
click at [347, 283] on div at bounding box center [319, 284] width 98 height 20
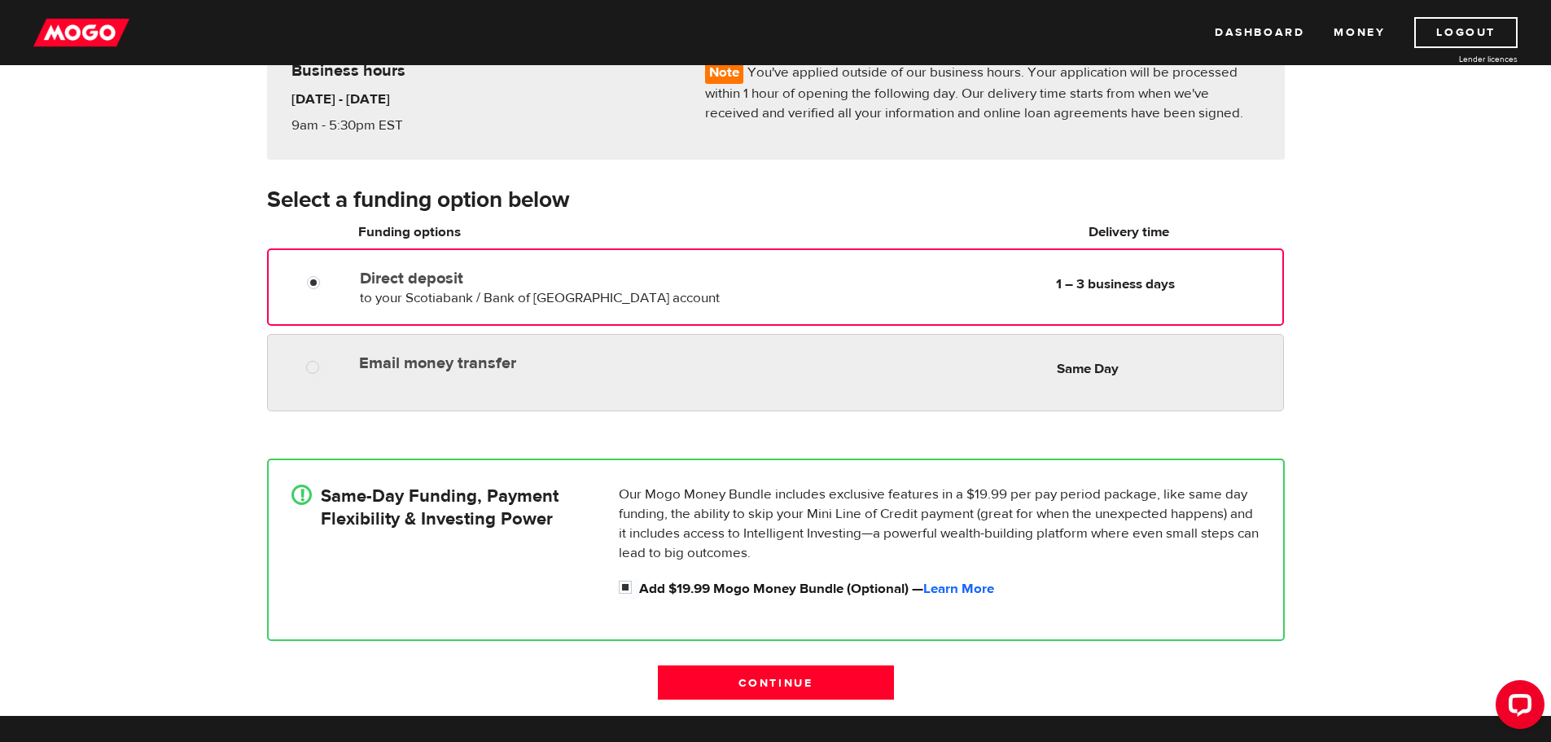
radio input "true"
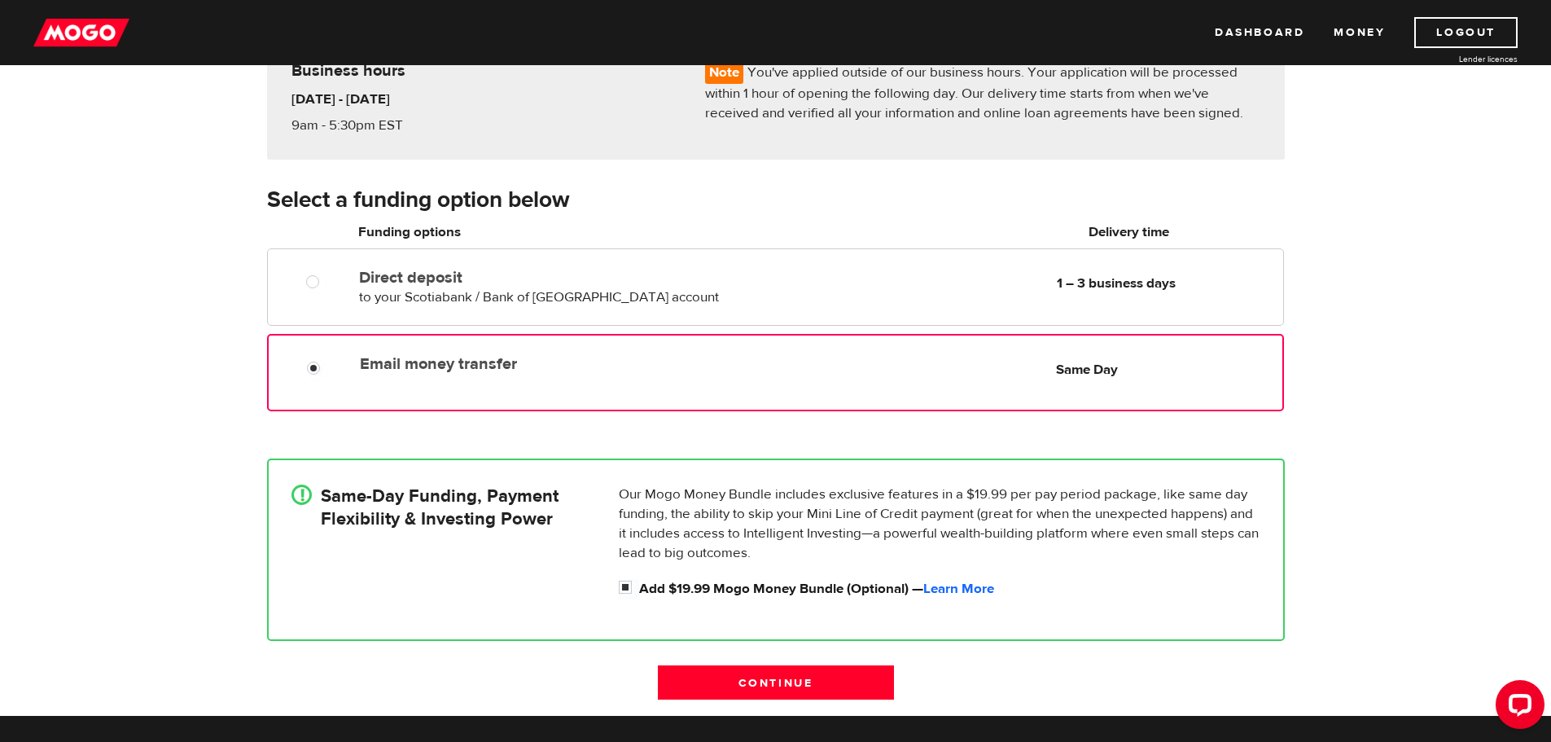
click at [324, 357] on div at bounding box center [311, 364] width 98 height 33
click at [193, 476] on div "How do you want to receive your money? Note You've applied outside of our busin…" at bounding box center [775, 350] width 1551 height 730
click at [628, 588] on input "Add $19.99 Mogo Money Bundle (Optional) — Learn More" at bounding box center [629, 589] width 20 height 20
checkbox input "false"
radio input "false"
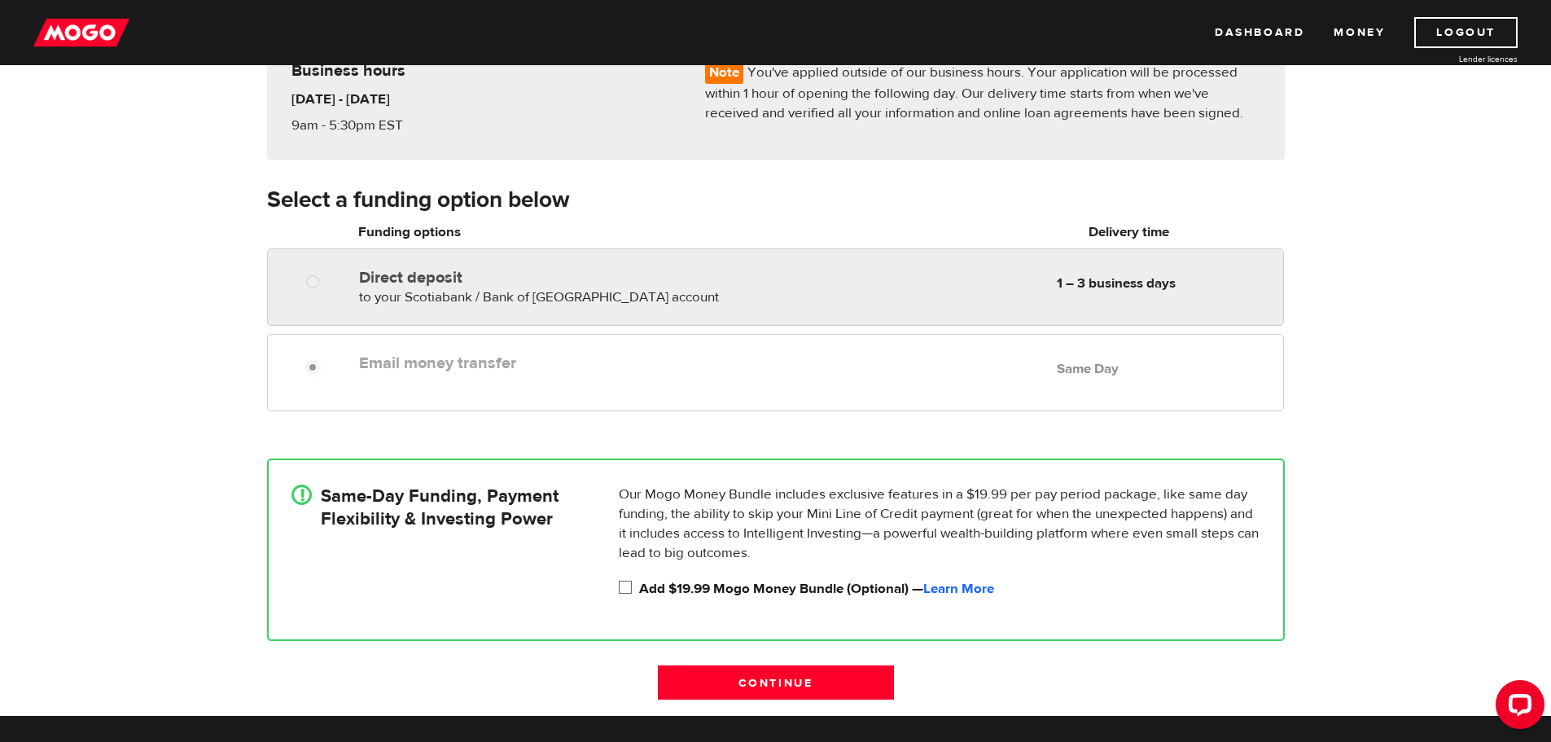
radio input "true"
click at [382, 270] on label "Direct deposit" at bounding box center [546, 278] width 375 height 20
click at [326, 274] on input "Direct deposit" at bounding box center [316, 284] width 20 height 20
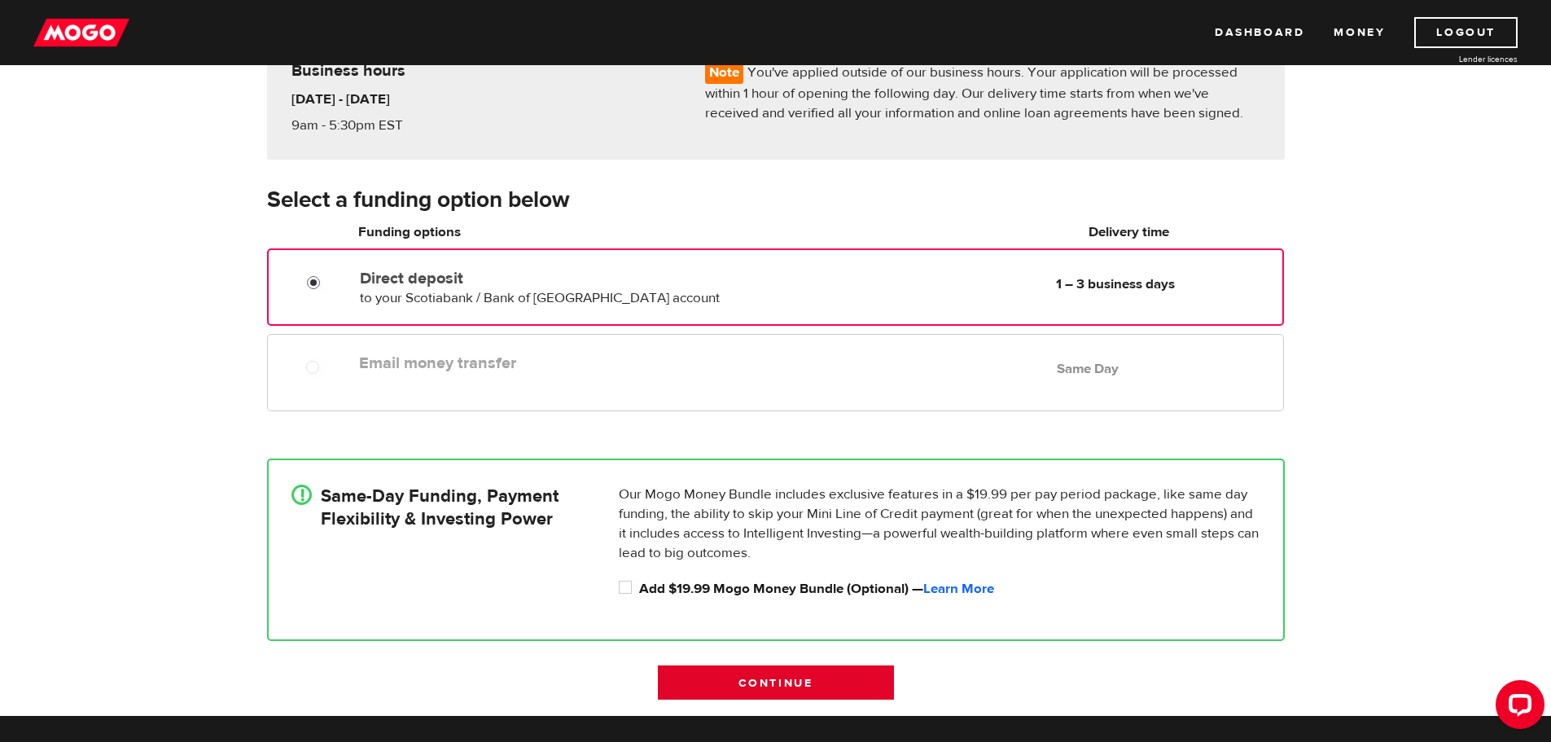
click at [788, 682] on input "Continue" at bounding box center [776, 682] width 236 height 34
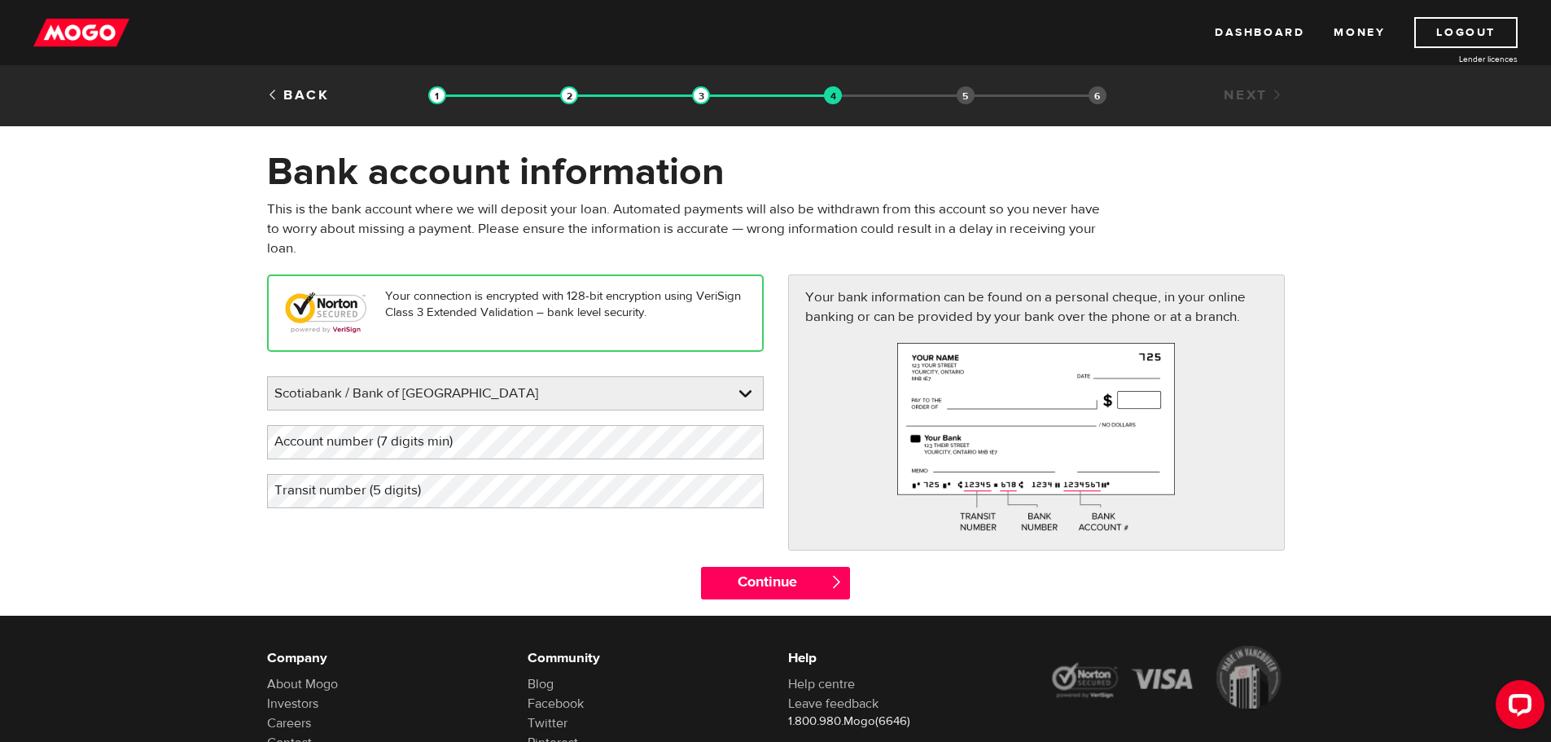
click at [480, 443] on label "Account number (7 digits min)" at bounding box center [376, 441] width 219 height 33
click at [312, 496] on label "Transit number (5 digits)" at bounding box center [360, 490] width 187 height 33
click at [810, 582] on input "Continue" at bounding box center [775, 583] width 149 height 33
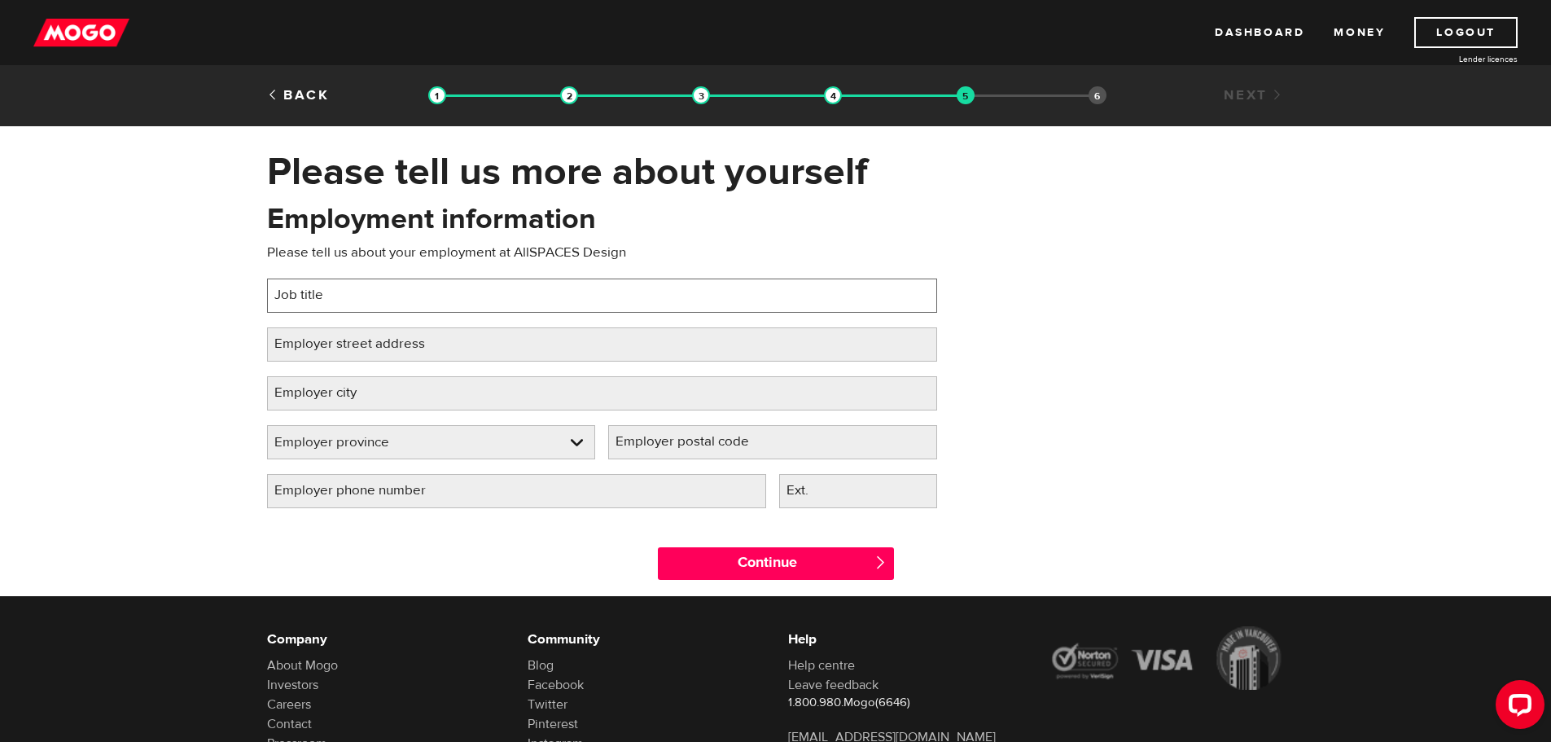
click at [464, 304] on input "Job title" at bounding box center [602, 295] width 670 height 34
type input "Interior Designer"
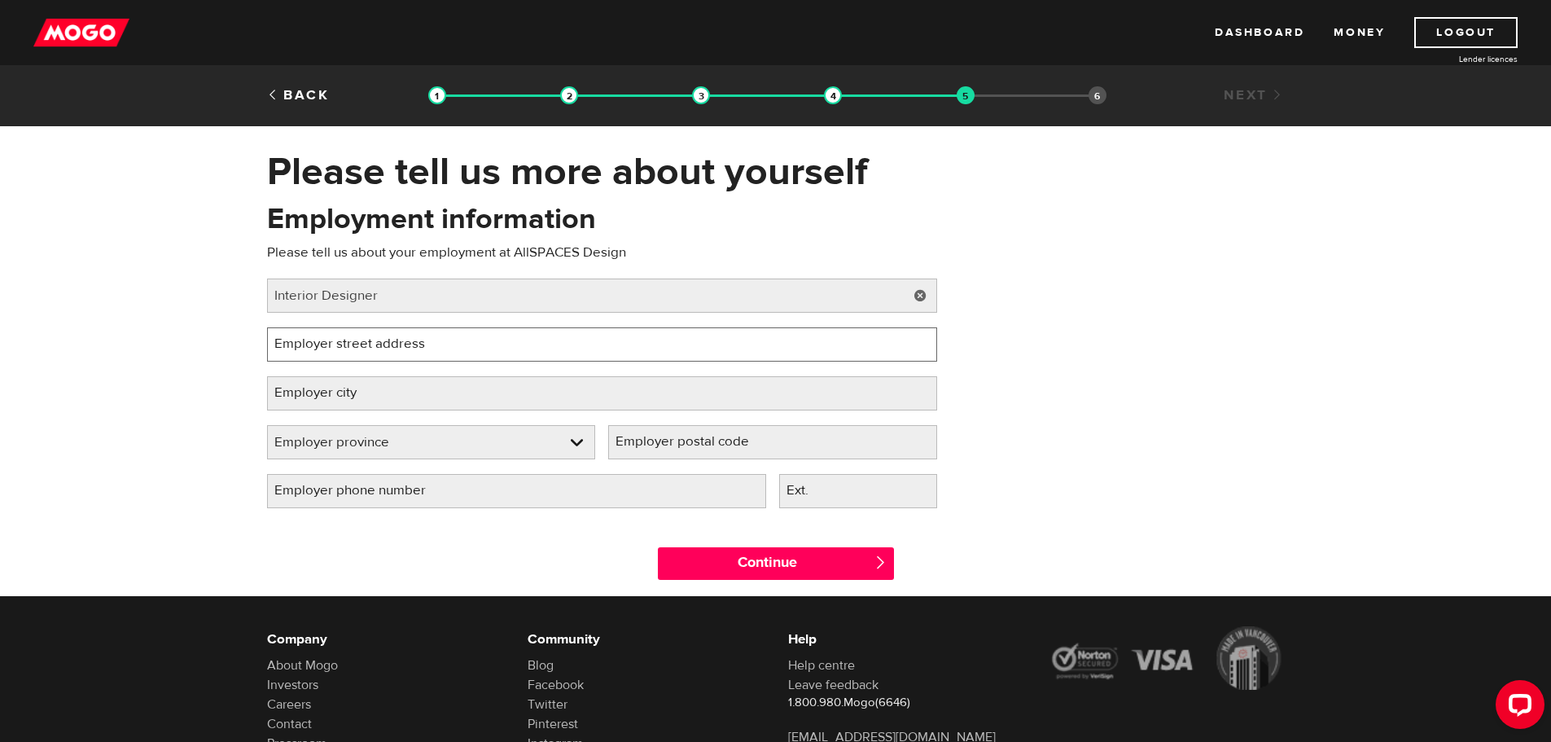
click at [471, 333] on input "Employer street address" at bounding box center [602, 344] width 670 height 34
type input "[STREET_ADDRESS]"
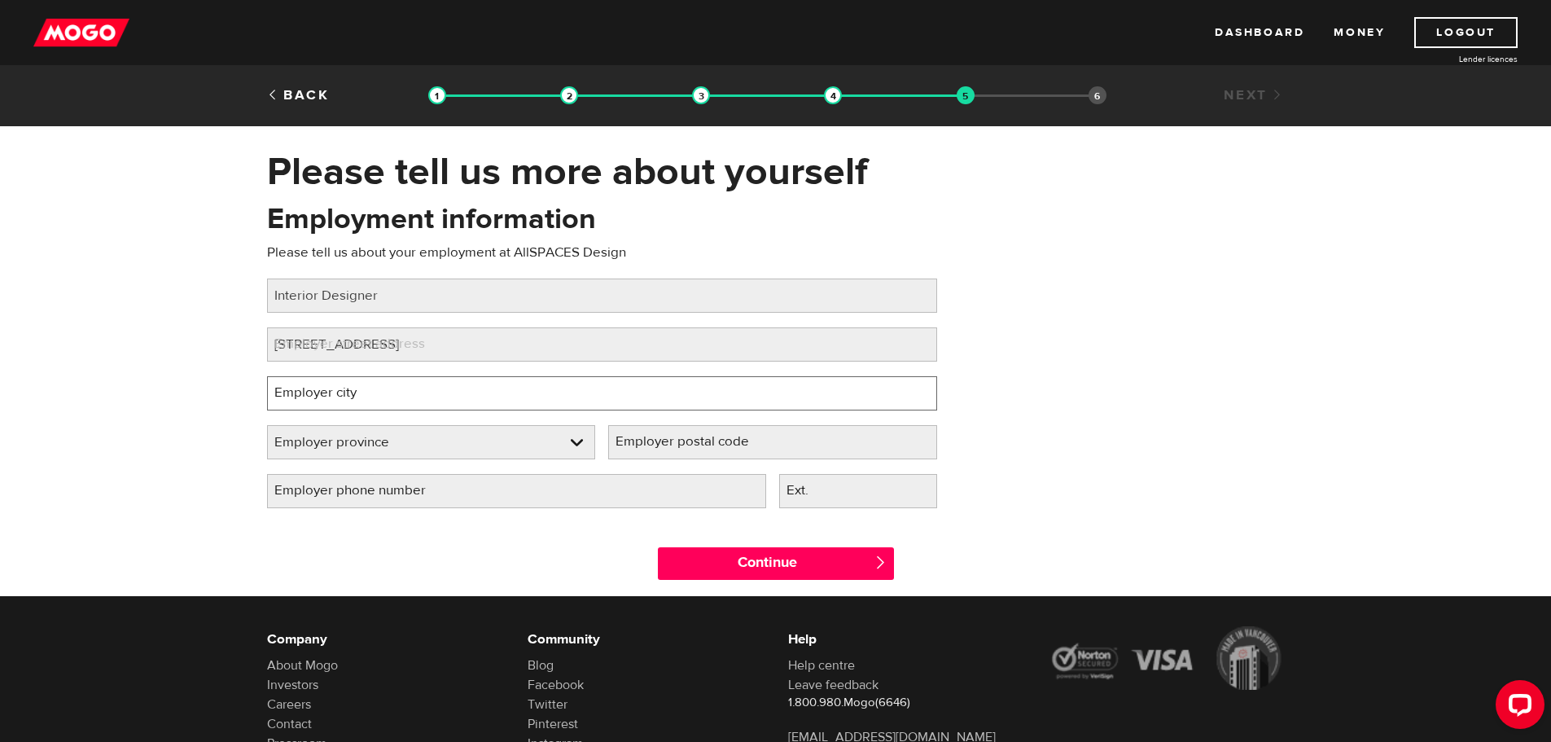
type input "[GEOGRAPHIC_DATA]"
select select "BC"
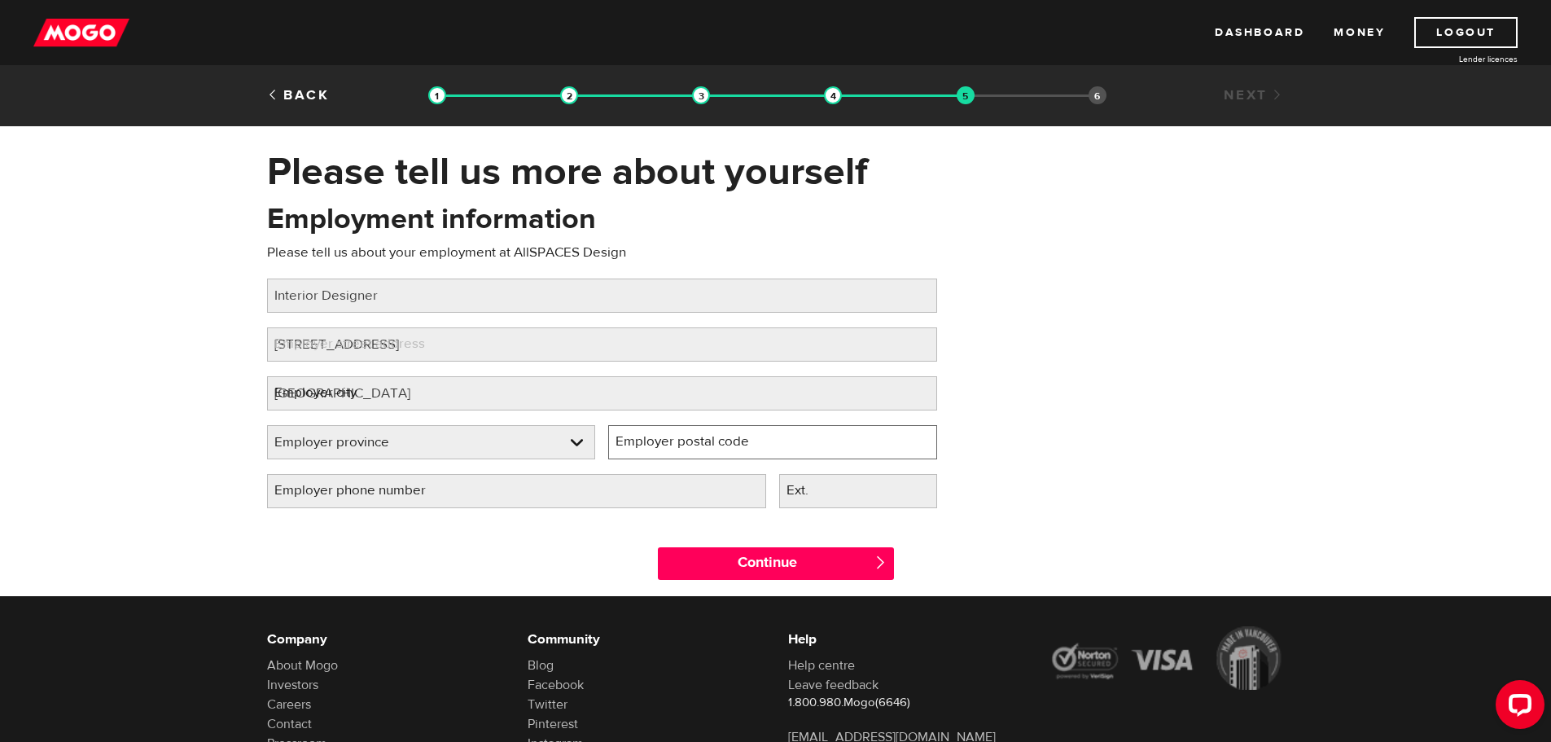
type input "V6C 3N6"
type input "[PHONE_NUMBER]"
select select "BC"
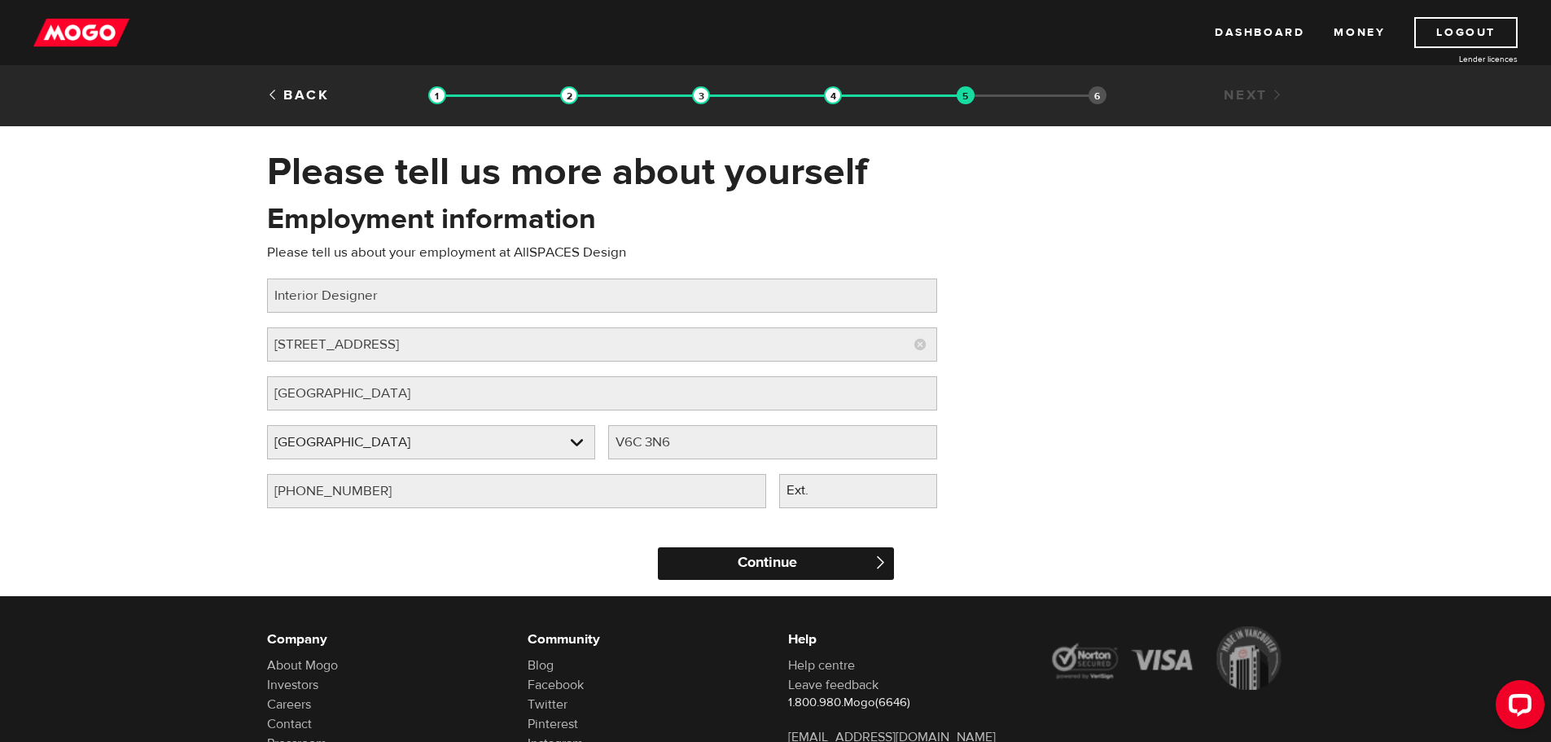
click at [793, 561] on input "Continue" at bounding box center [776, 563] width 236 height 33
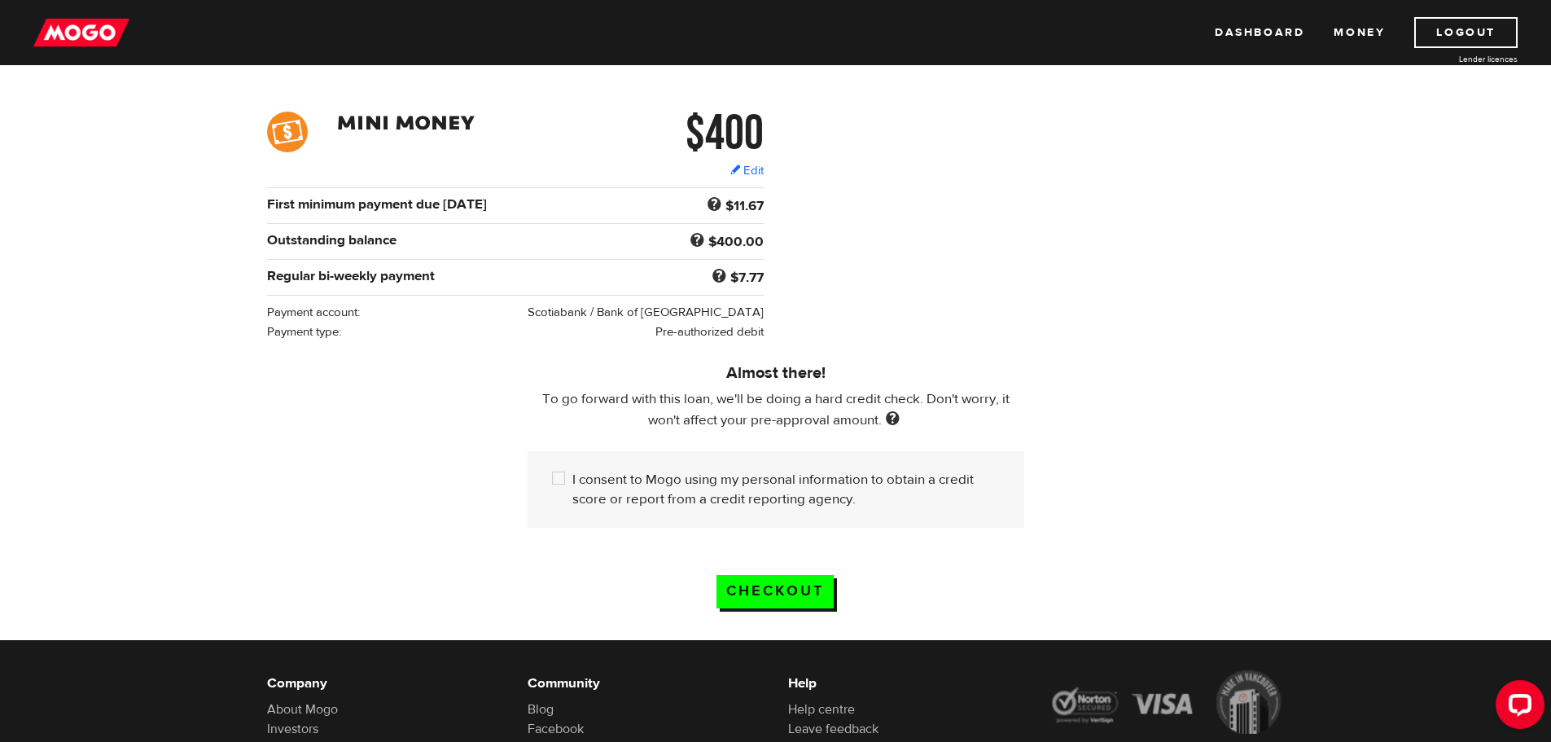
scroll to position [244, 0]
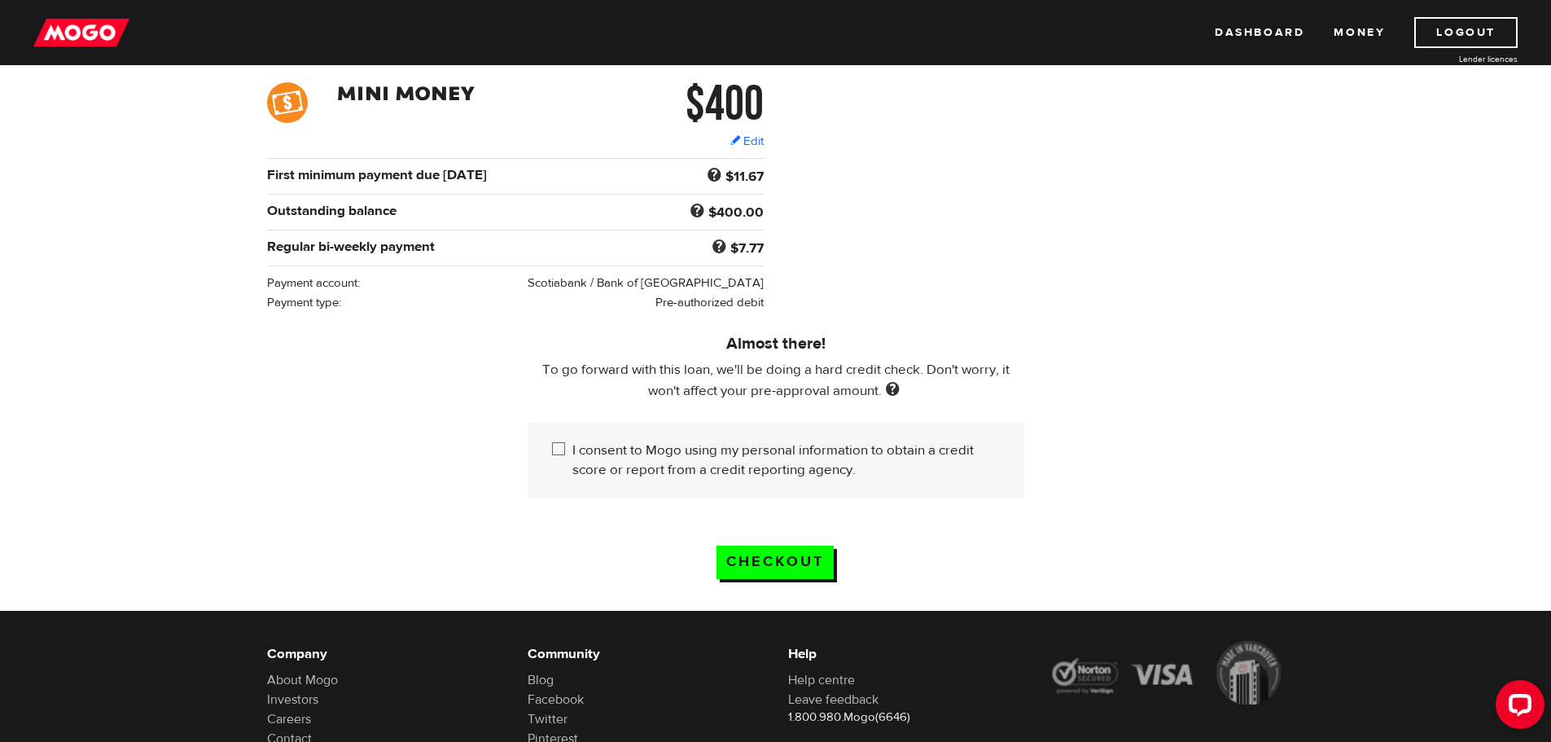
click at [550, 443] on div "I consent to Mogo using my personal information to obtain a credit score or rep…" at bounding box center [776, 460] width 497 height 77
click at [561, 443] on input "I consent to Mogo using my personal information to obtain a credit score or rep…" at bounding box center [562, 450] width 20 height 20
checkbox input "true"
click at [757, 554] on input "Checkout" at bounding box center [774, 561] width 117 height 33
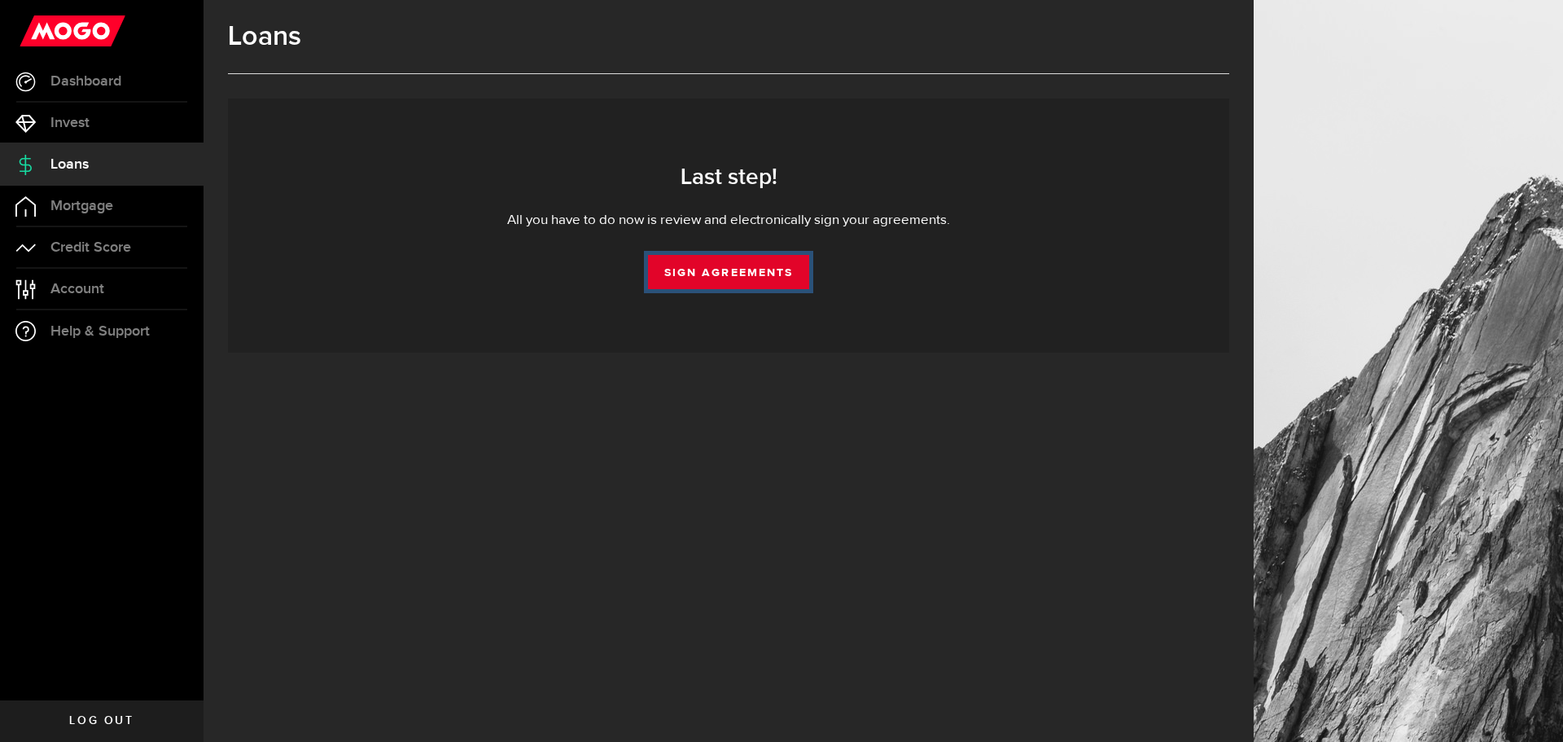
click at [699, 269] on link "Sign Agreements" at bounding box center [728, 272] width 161 height 34
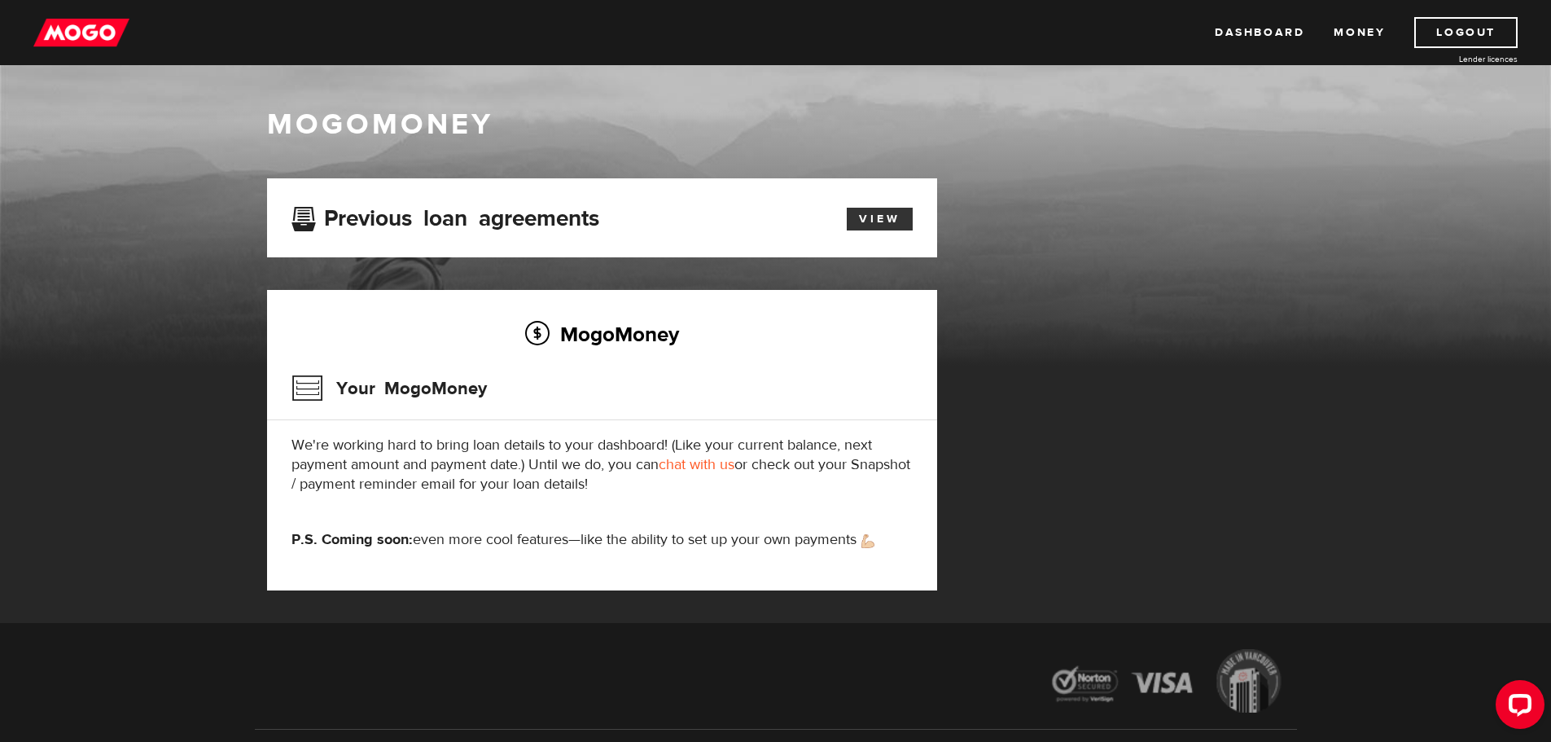
click at [887, 208] on link "View" at bounding box center [880, 219] width 66 height 23
click at [1277, 30] on link "Dashboard" at bounding box center [1260, 32] width 90 height 31
